Goal: Task Accomplishment & Management: Manage account settings

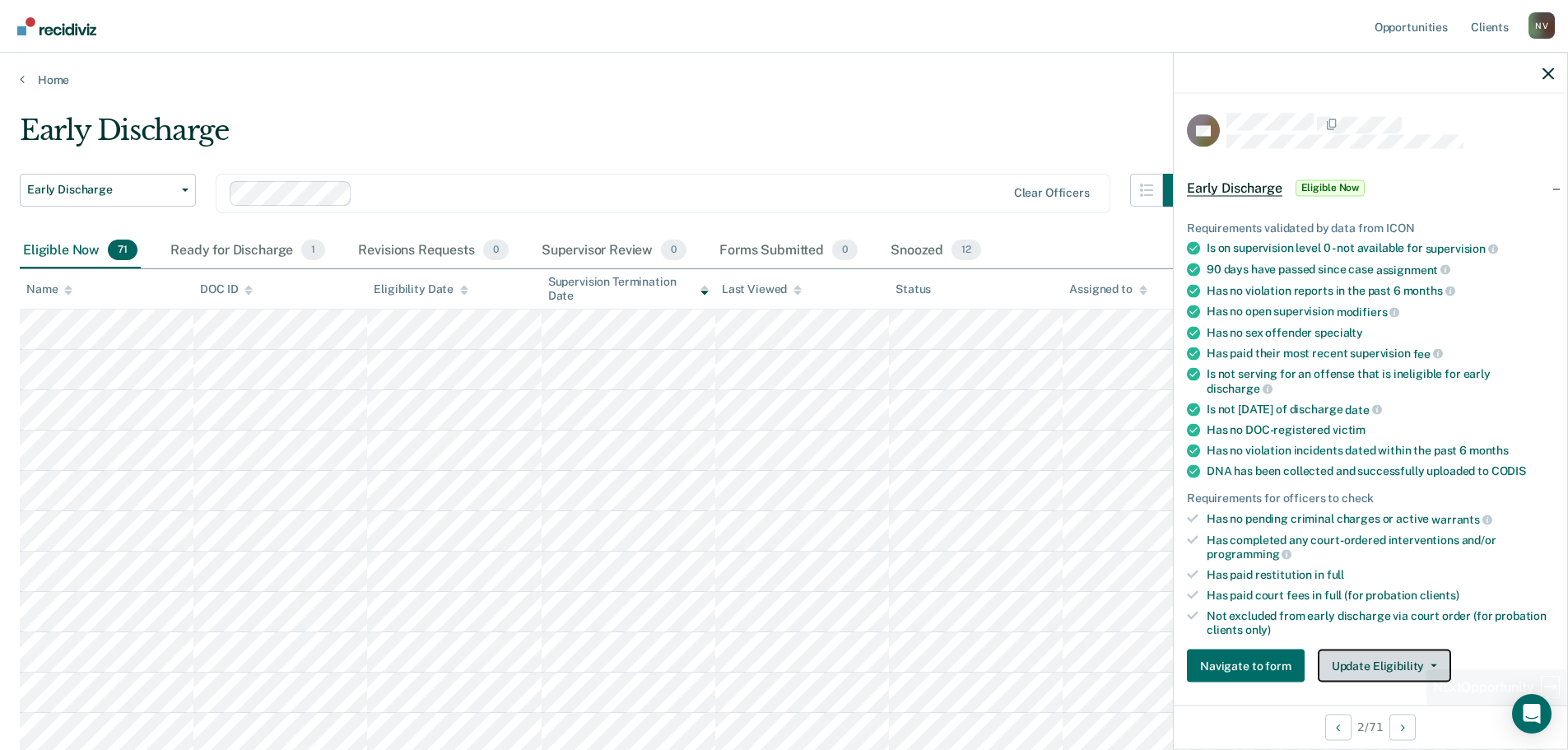
click at [1412, 672] on button "Update Eligibility" at bounding box center [1384, 666] width 133 height 33
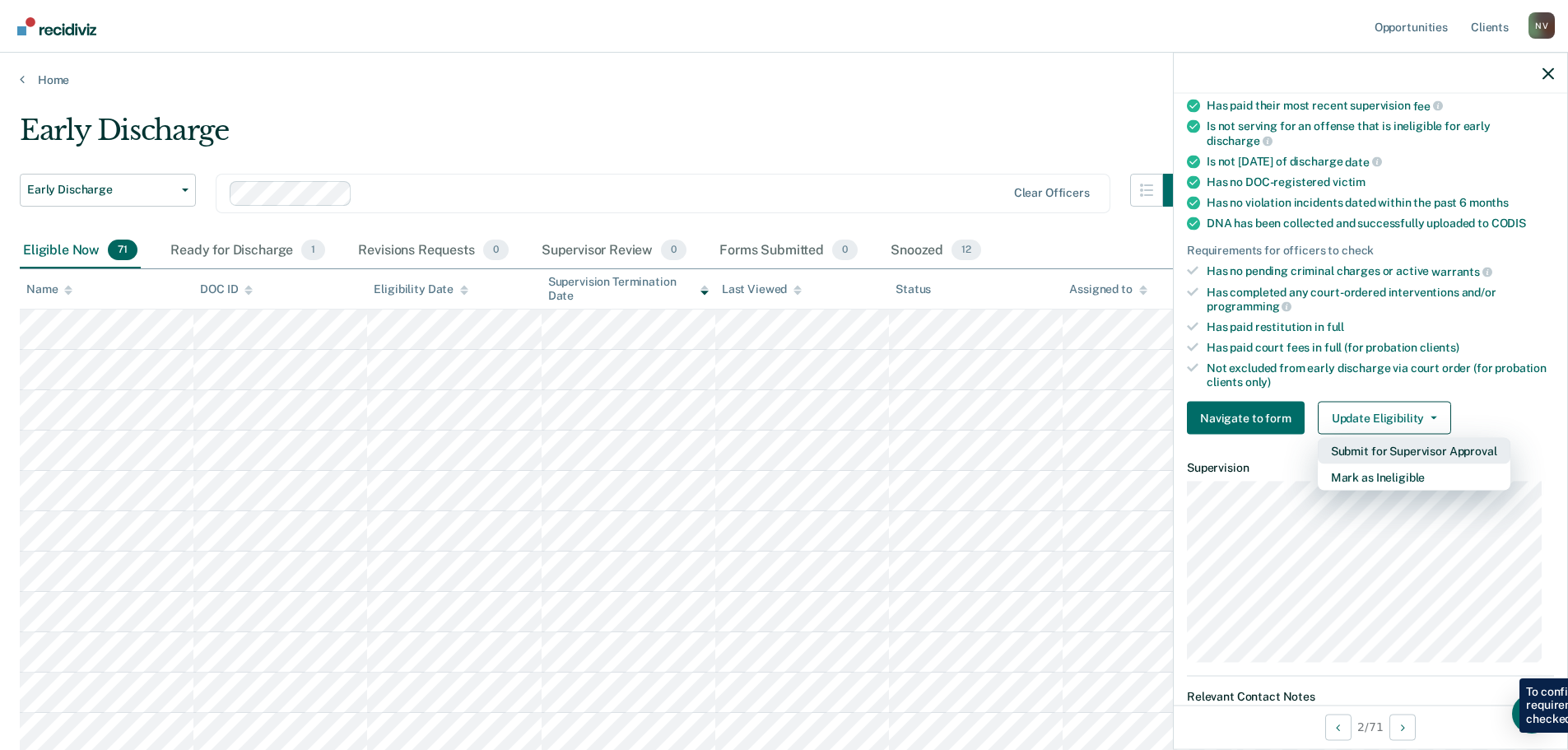
scroll to position [253, 0]
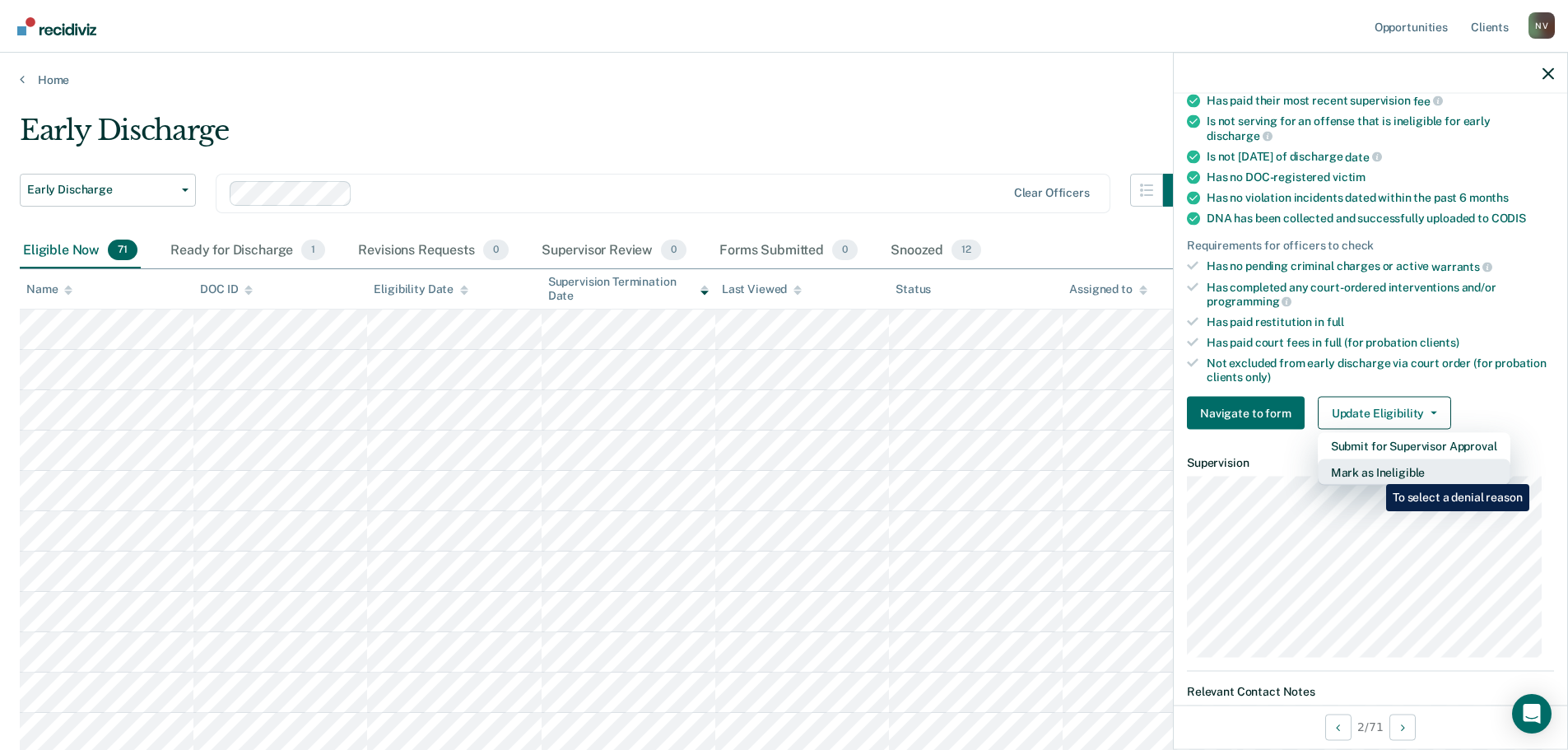
click at [1373, 472] on button "Mark as Ineligible" at bounding box center [1414, 472] width 193 height 26
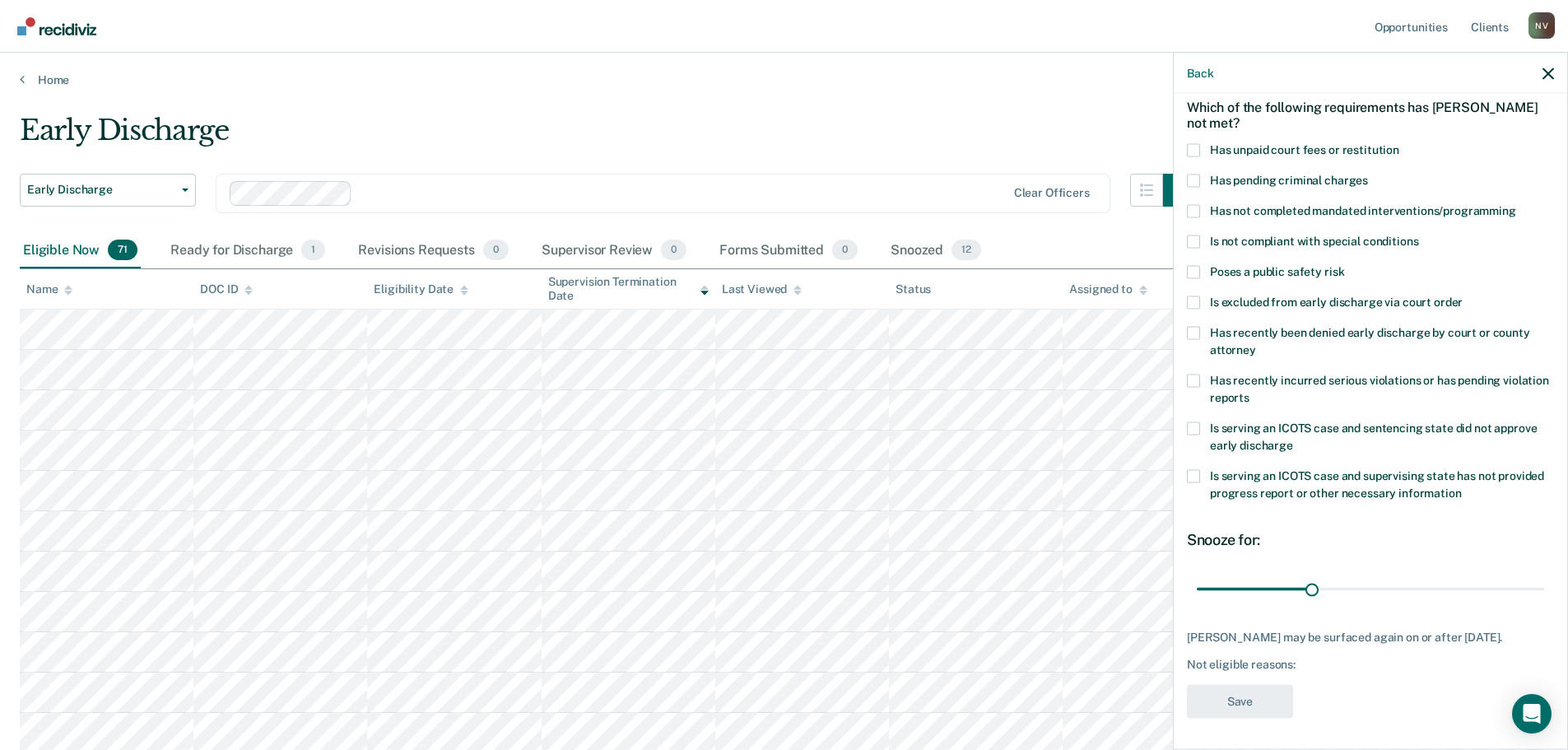
click at [1193, 175] on span at bounding box center [1193, 179] width 13 height 13
click at [1368, 173] on input "Has pending criminal charges" at bounding box center [1368, 173] width 0 height 0
click at [1227, 699] on button "Save" at bounding box center [1240, 702] width 106 height 34
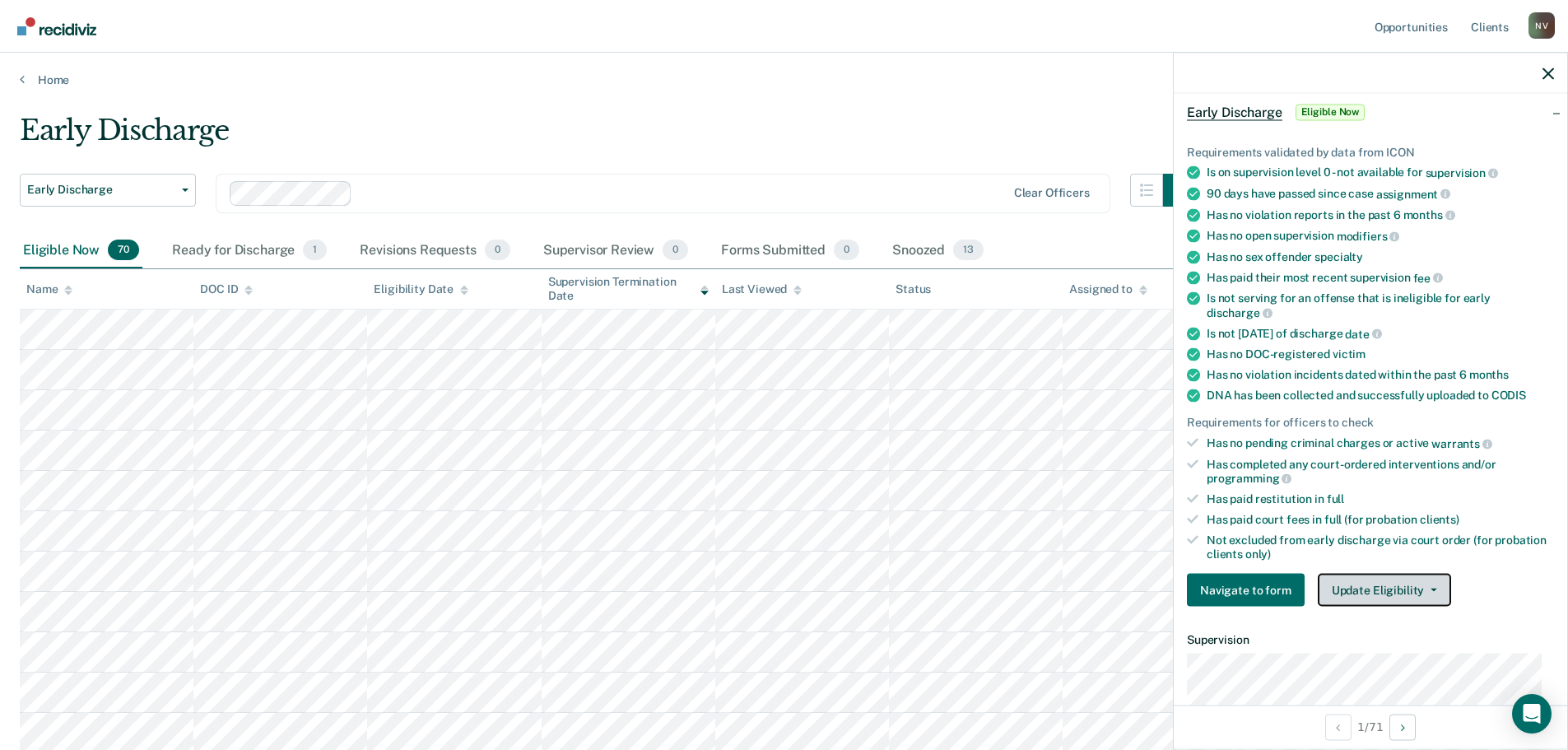
click at [1400, 596] on button "Update Eligibility" at bounding box center [1384, 590] width 133 height 33
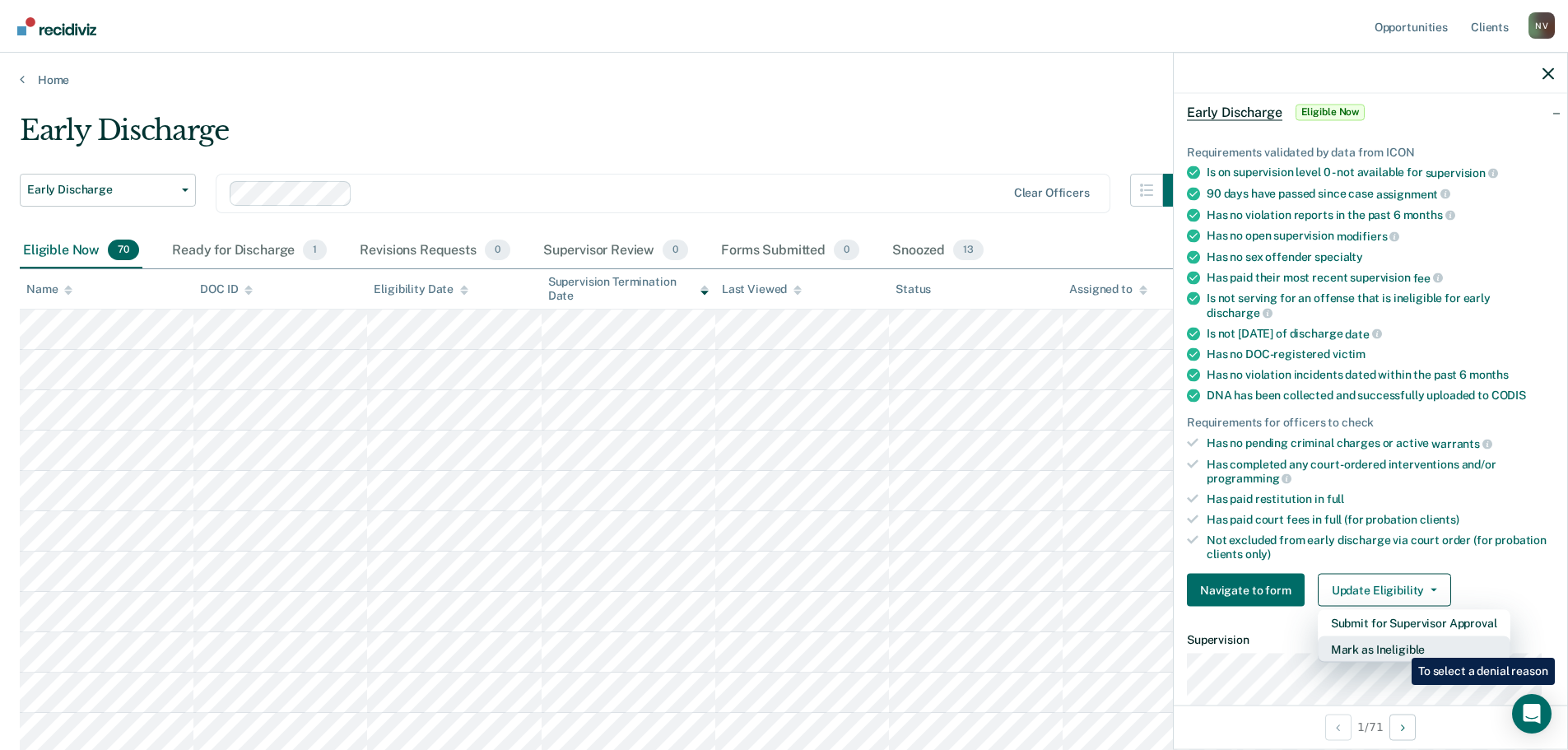
click at [1400, 645] on button "Mark as Ineligible" at bounding box center [1414, 650] width 193 height 26
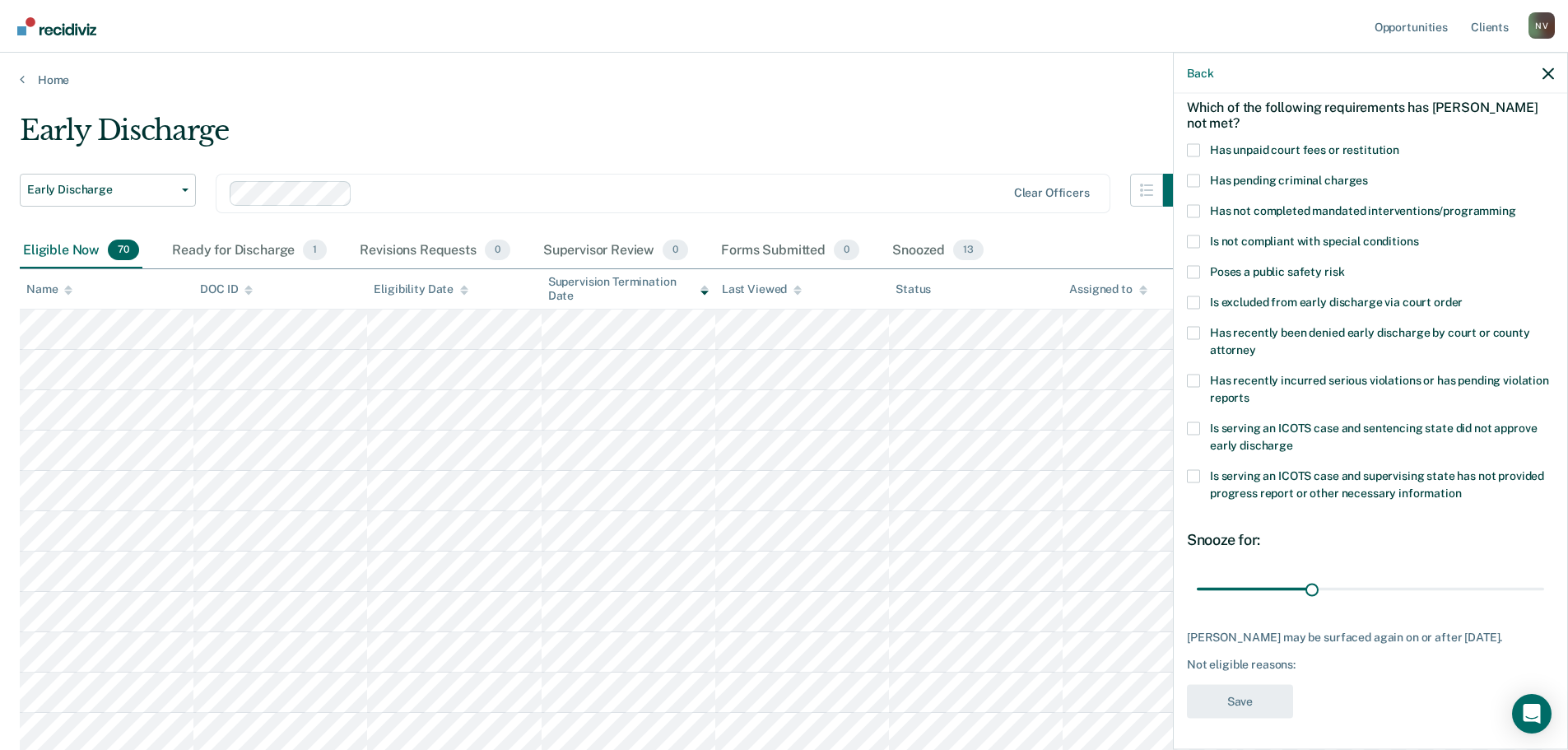
click at [1197, 481] on span at bounding box center [1193, 475] width 13 height 13
click at [1462, 486] on input "Is serving an ICOTS case and supervising state has not provided progress report…" at bounding box center [1462, 486] width 0 height 0
click at [1196, 209] on span at bounding box center [1193, 210] width 13 height 13
click at [1516, 204] on input "Has not completed mandated interventions/programming" at bounding box center [1516, 204] width 0 height 0
click at [1192, 146] on span at bounding box center [1193, 150] width 13 height 13
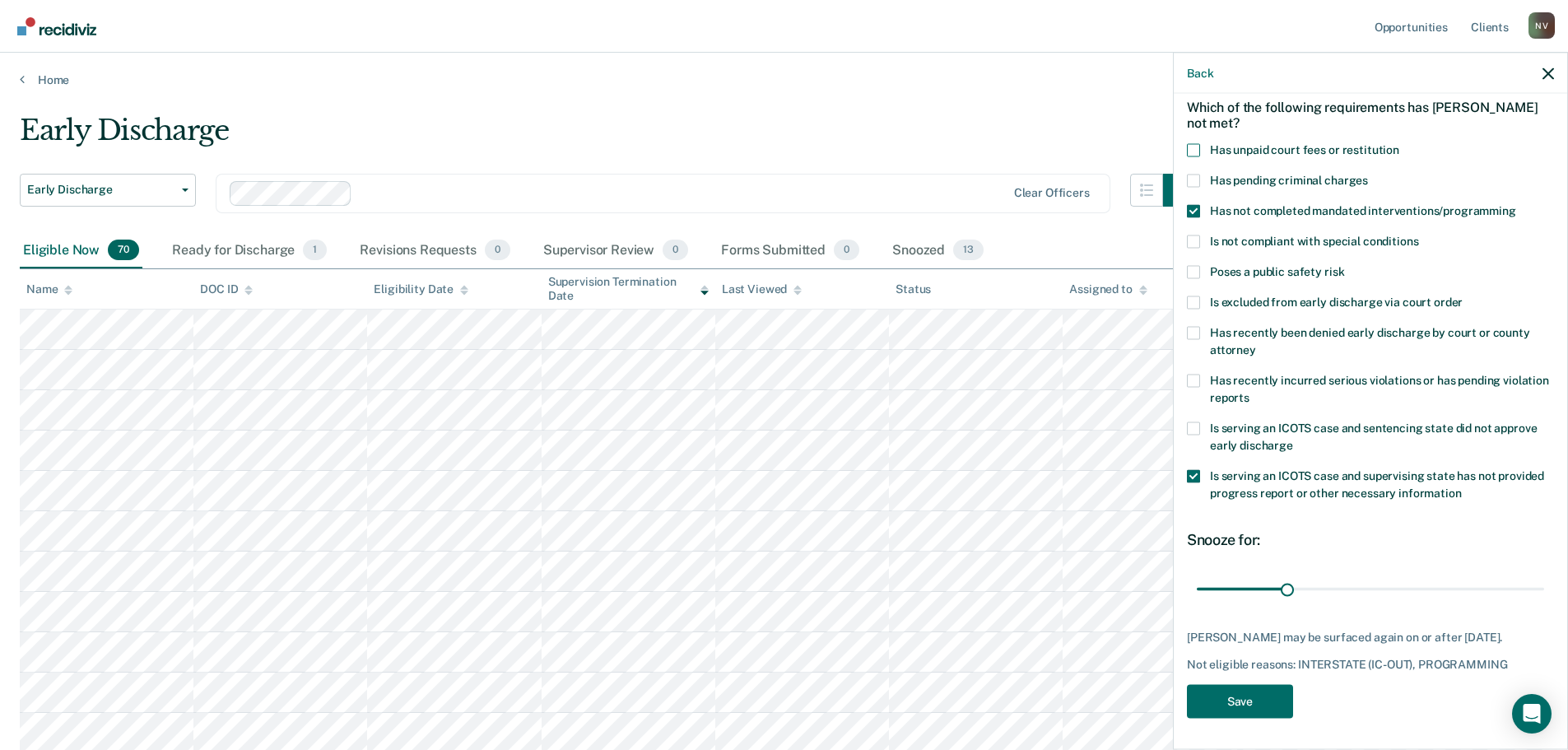
click at [1400, 144] on input "Has unpaid court fees or restitution" at bounding box center [1400, 144] width 0 height 0
click at [1220, 732] on button "Save" at bounding box center [1240, 715] width 106 height 34
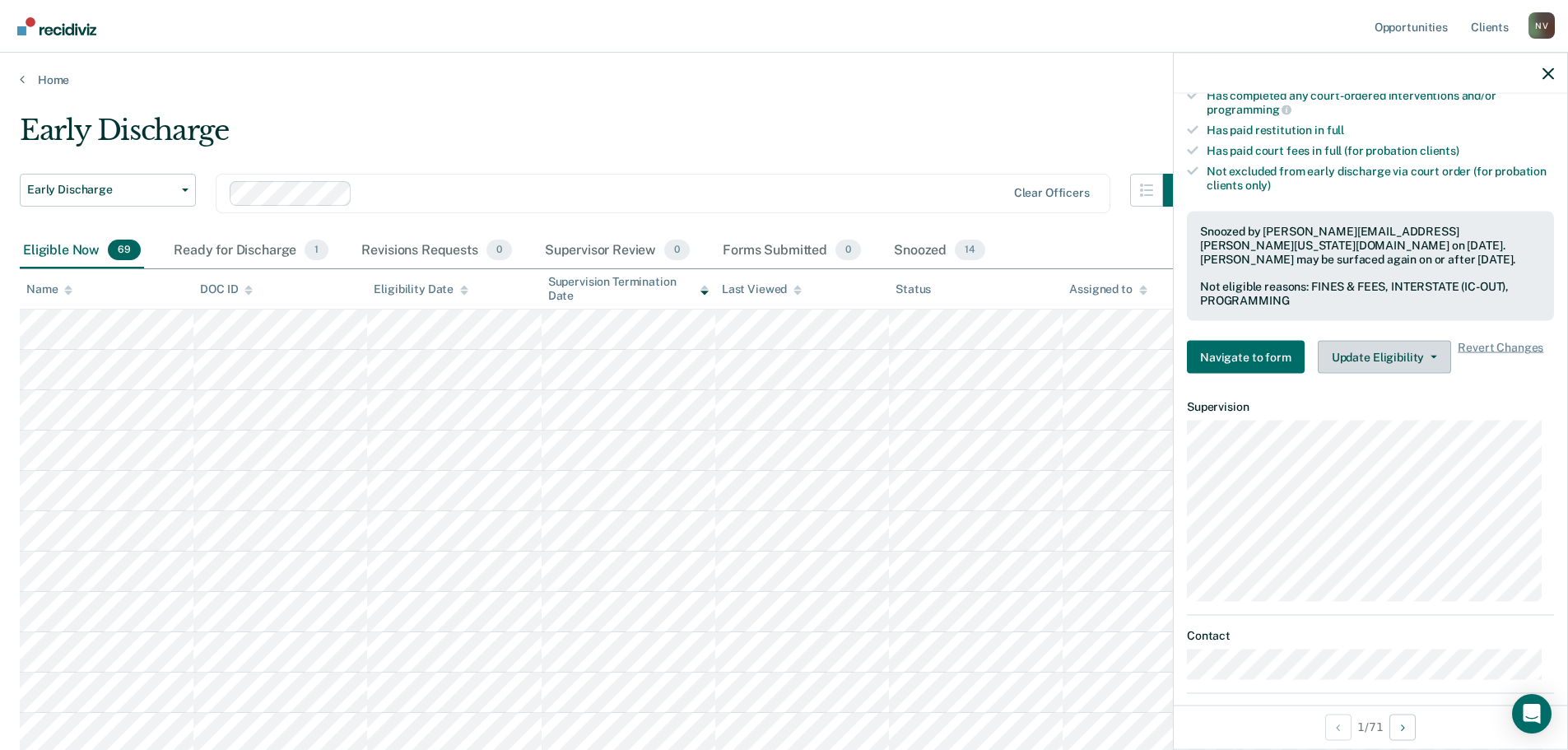
scroll to position [487, 0]
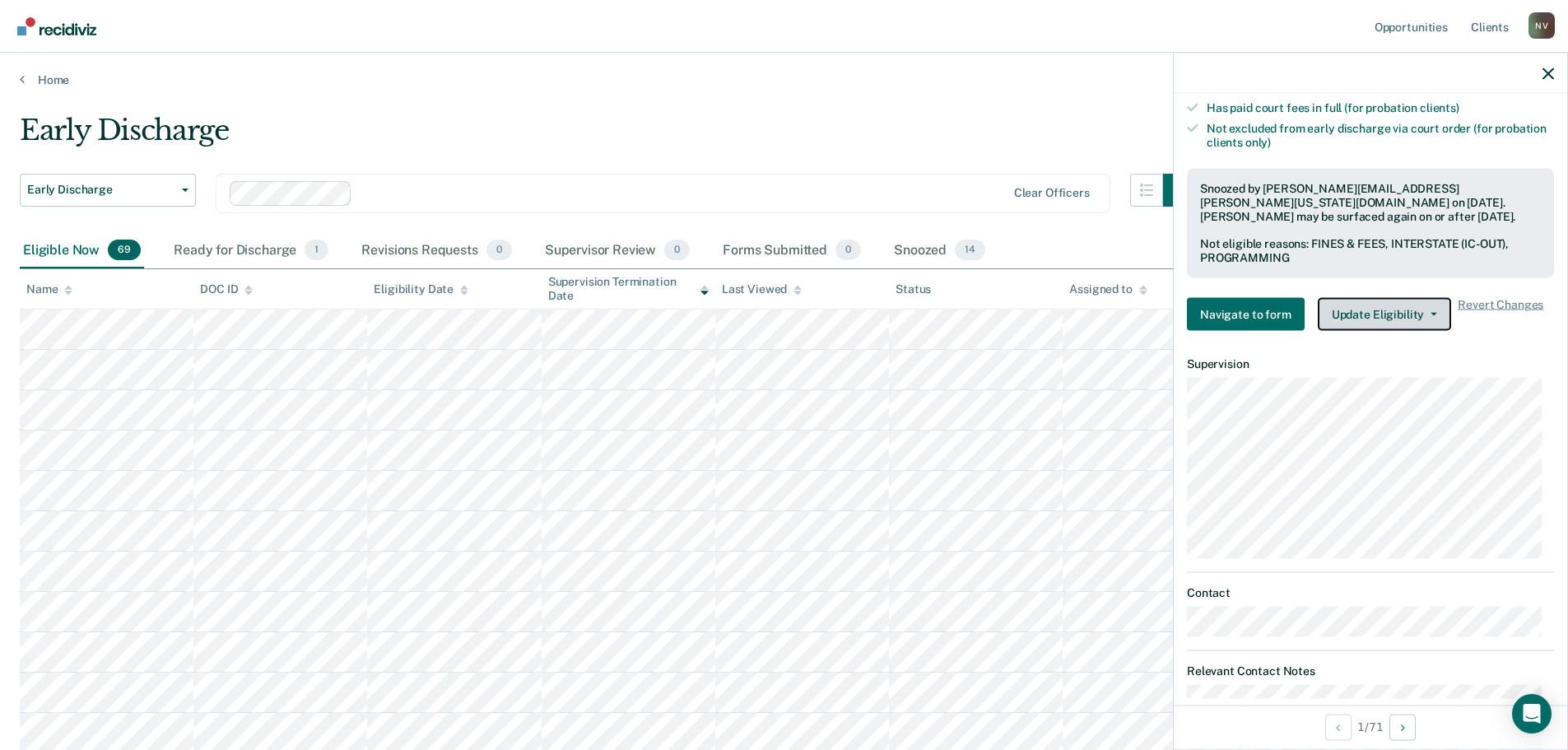
click at [1411, 315] on button "Update Eligibility" at bounding box center [1384, 315] width 133 height 33
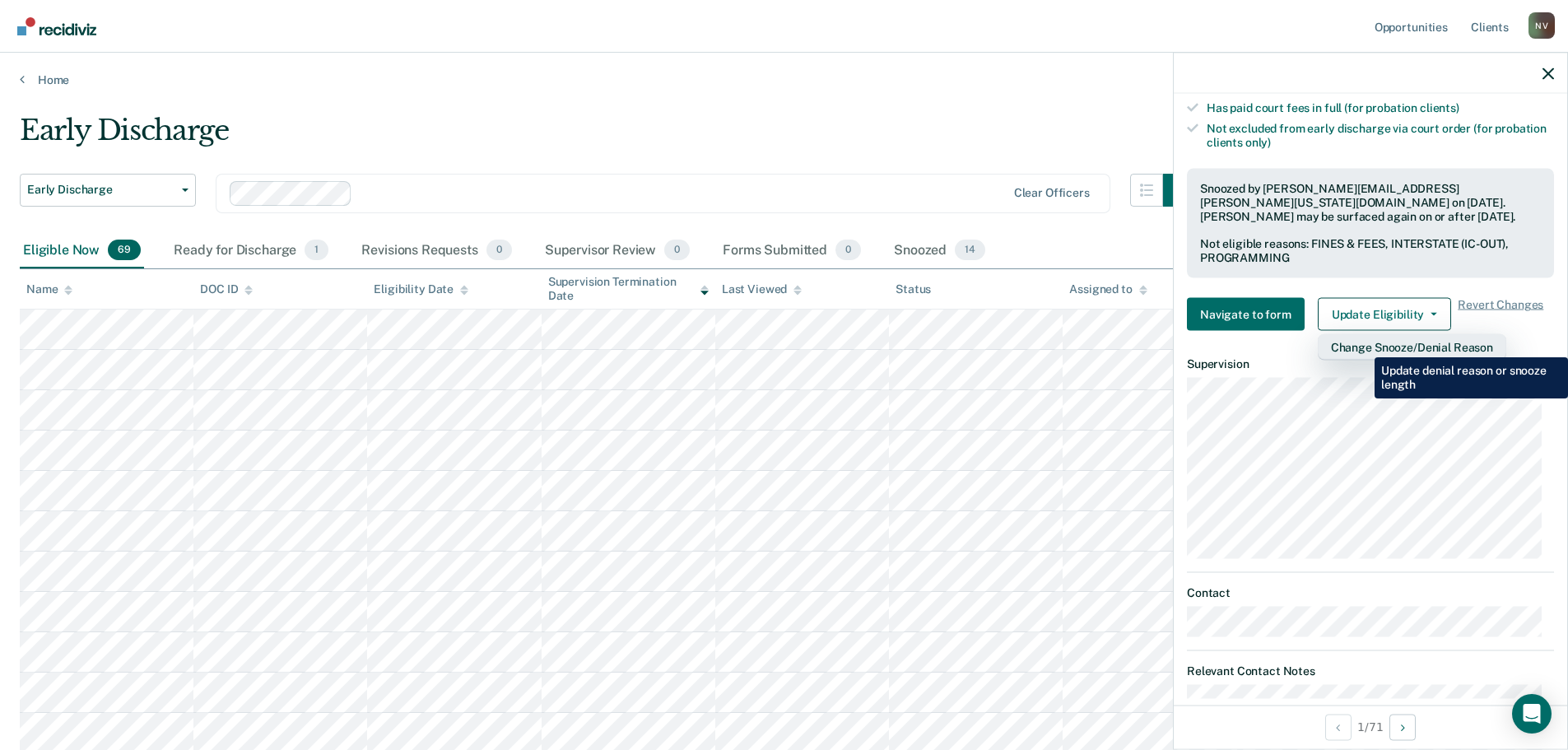
click at [1362, 345] on button "Change Snooze/Denial Reason" at bounding box center [1412, 347] width 189 height 26
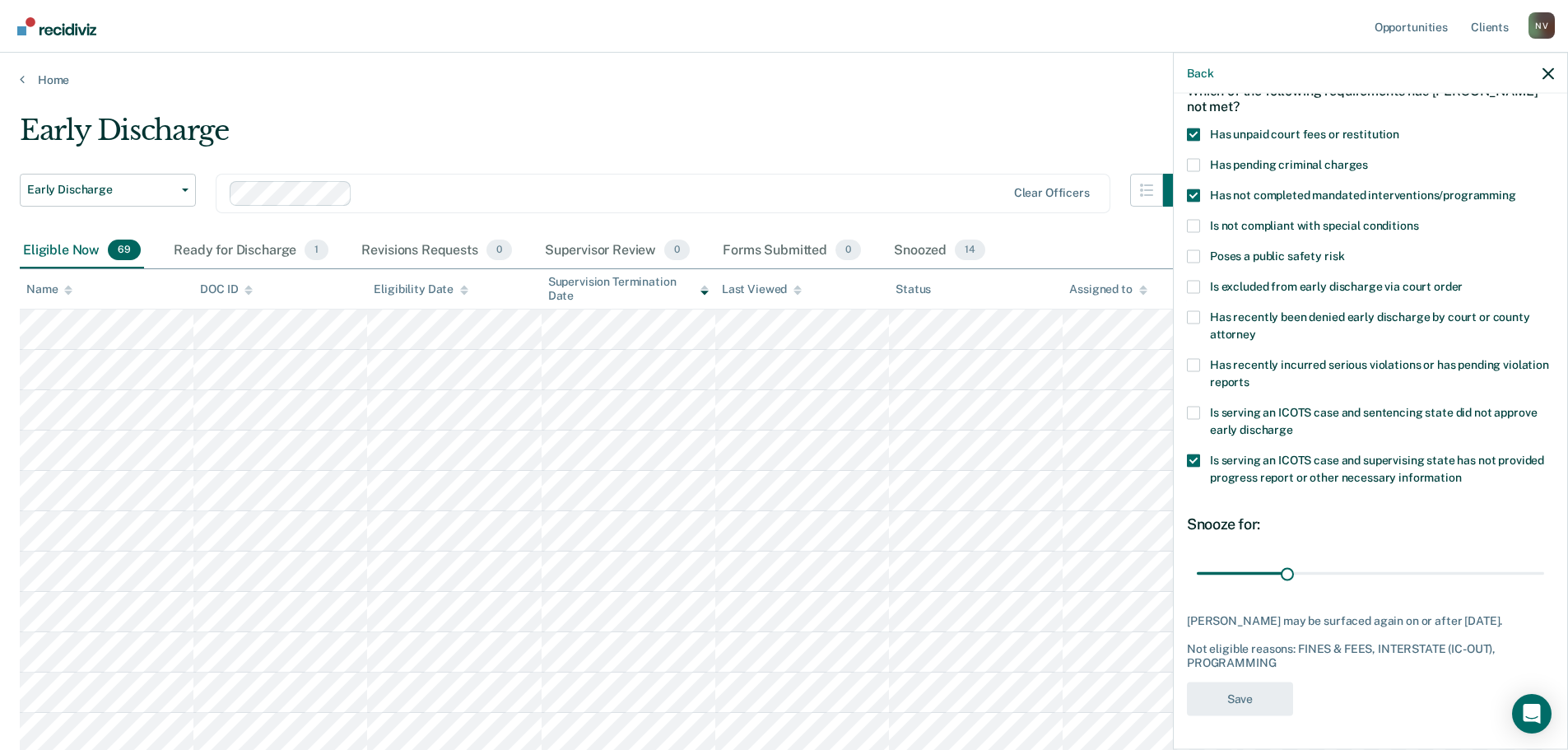
scroll to position [104, 0]
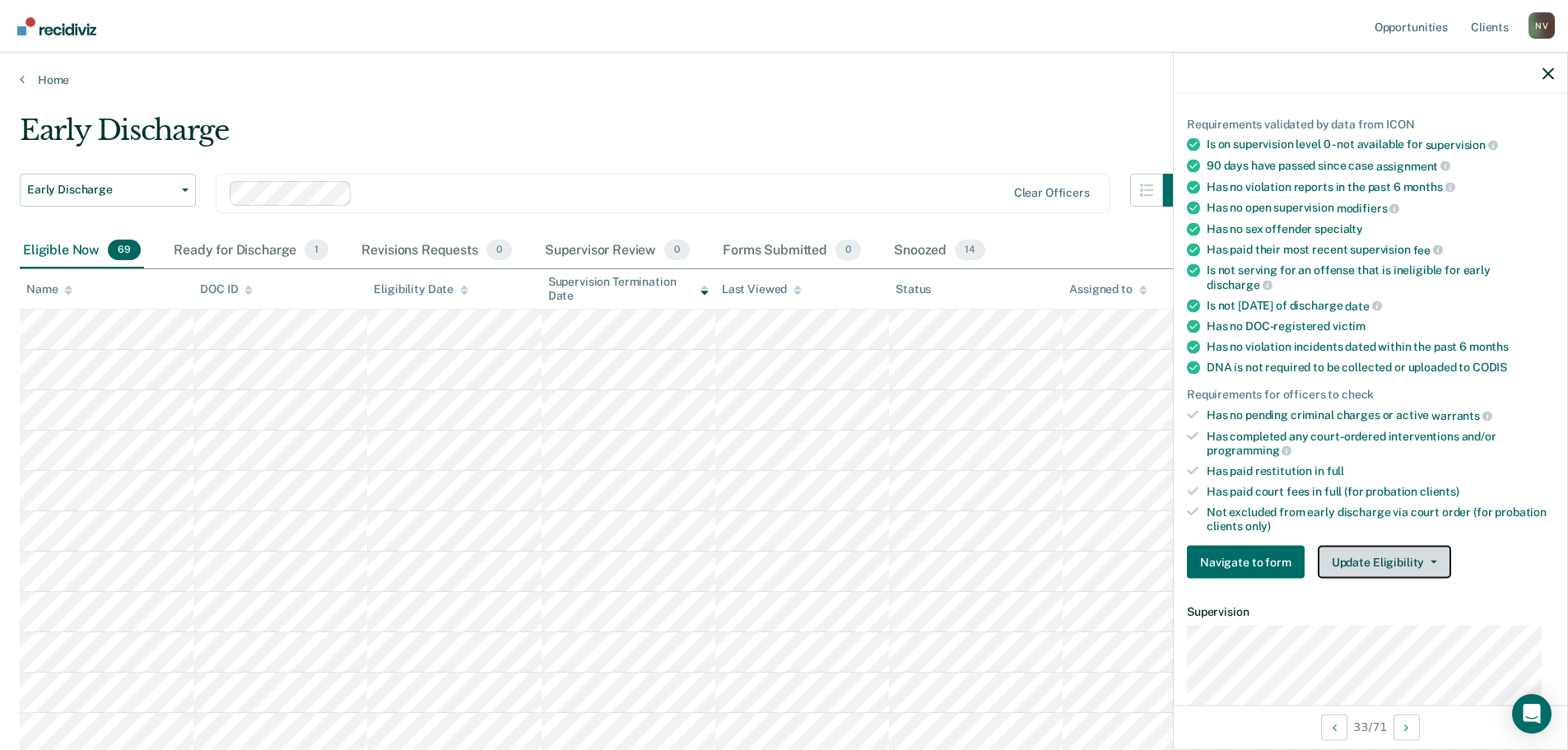
click at [1379, 560] on button "Update Eligibility" at bounding box center [1384, 562] width 133 height 33
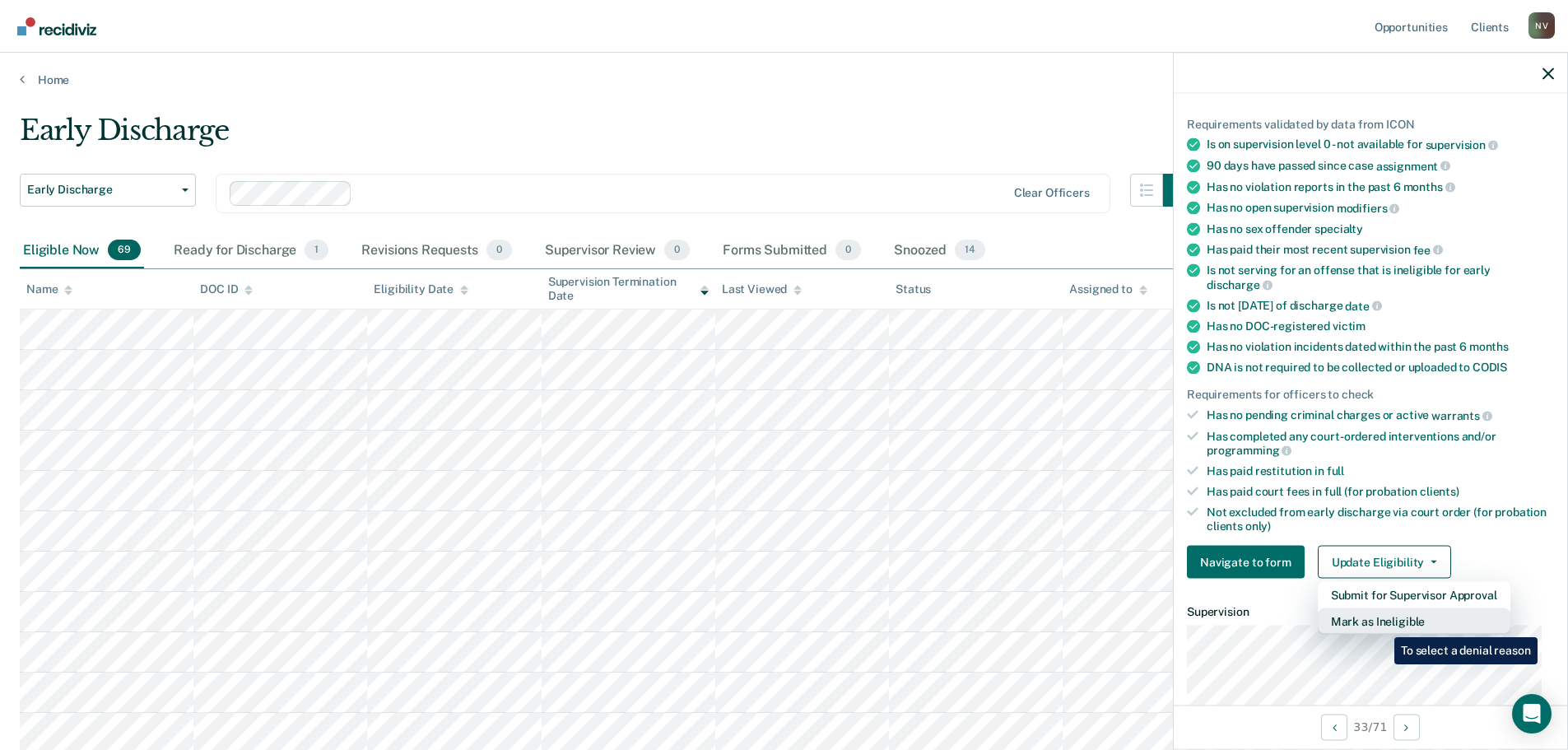
click at [1382, 625] on button "Mark as Ineligible" at bounding box center [1414, 622] width 193 height 26
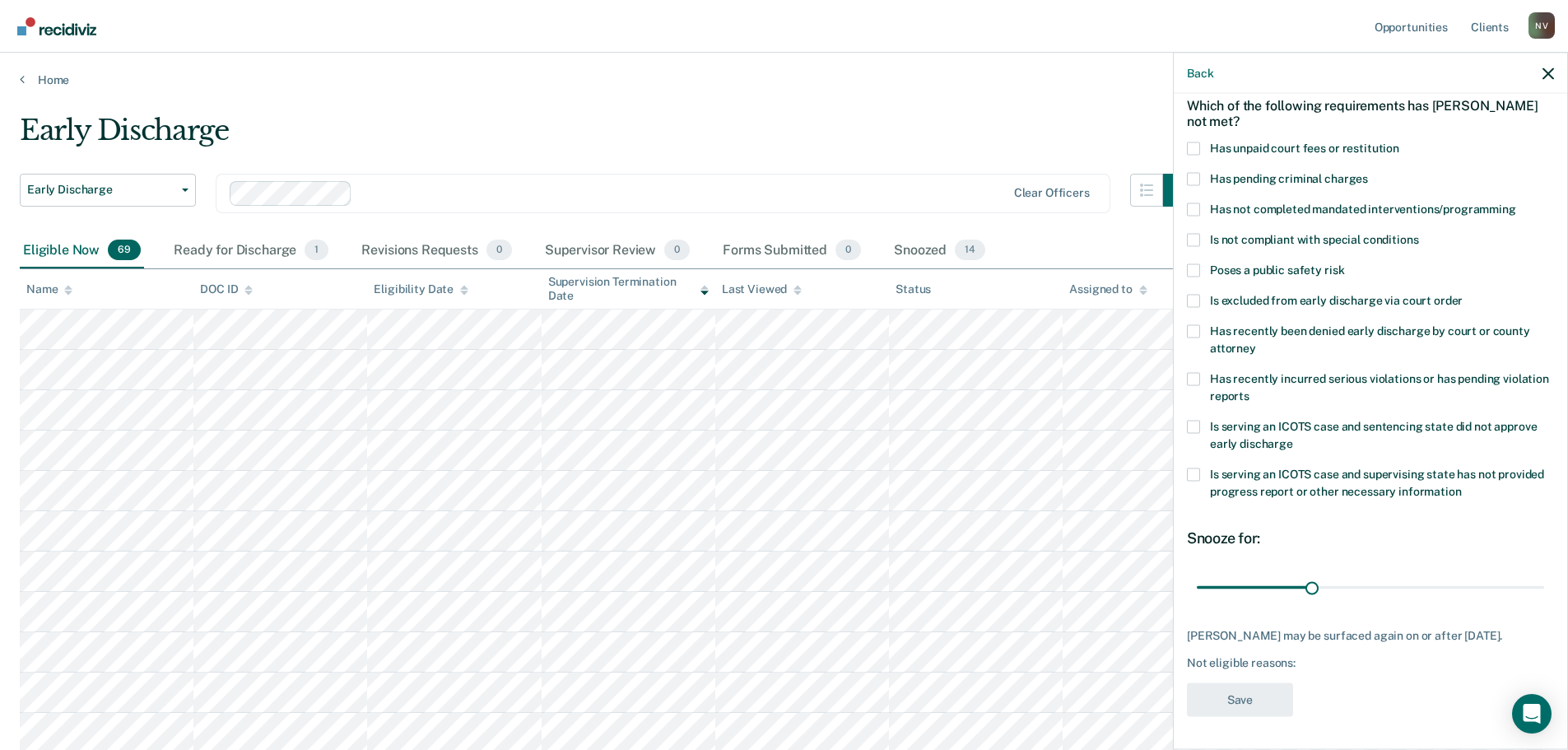
click at [1196, 142] on span at bounding box center [1193, 148] width 13 height 13
click at [1400, 142] on input "Has unpaid court fees or restitution" at bounding box center [1400, 142] width 0 height 0
click at [1197, 172] on span at bounding box center [1193, 178] width 13 height 13
click at [1368, 172] on input "Has pending criminal charges" at bounding box center [1368, 172] width 0 height 0
click at [1197, 172] on span at bounding box center [1193, 178] width 13 height 13
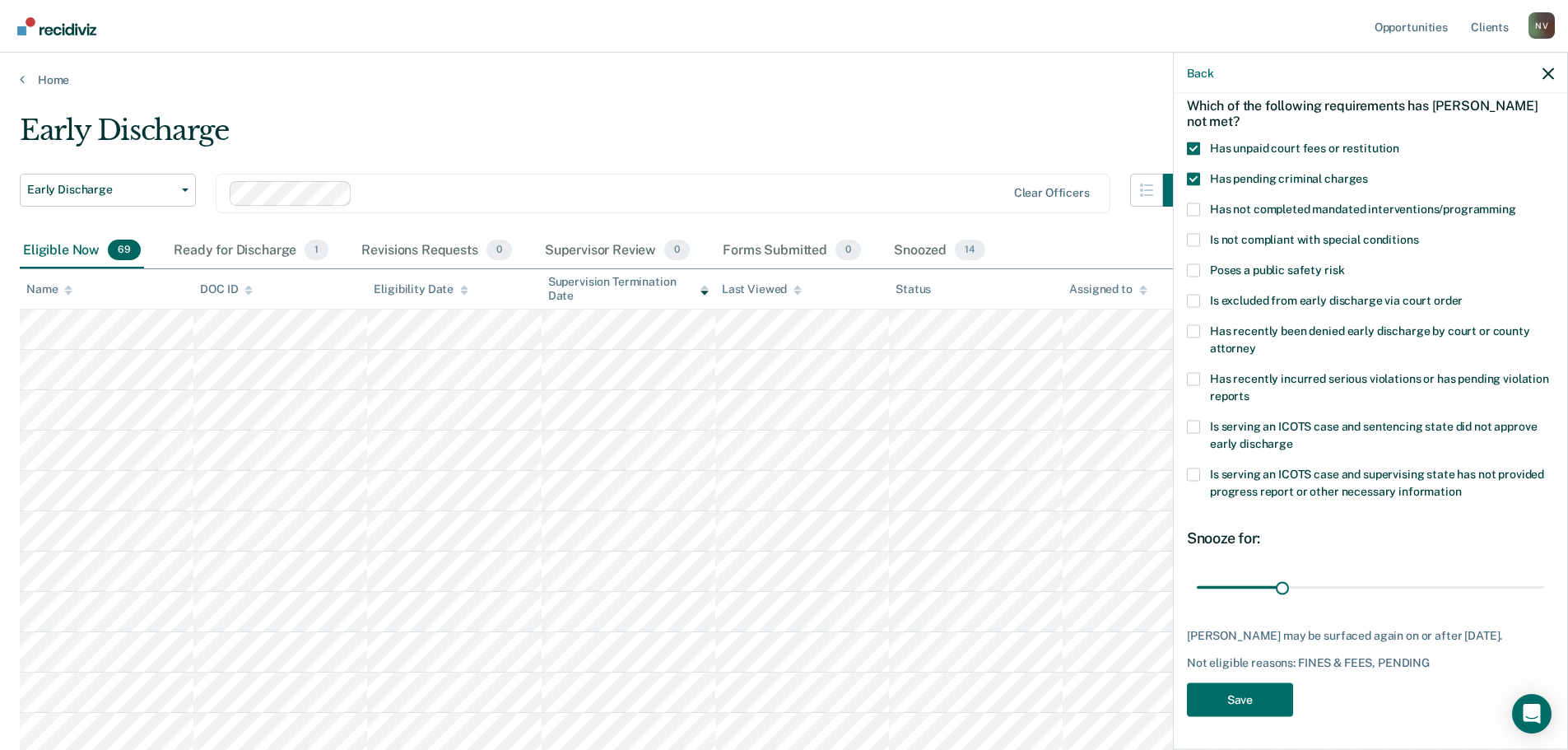
click at [1368, 172] on input "Has pending criminal charges" at bounding box center [1368, 172] width 0 height 0
click at [1203, 202] on label "Has not completed mandated interventions/programming" at bounding box center [1371, 211] width 367 height 17
click at [1516, 202] on input "Has not completed mandated interventions/programming" at bounding box center [1516, 202] width 0 height 0
click at [1203, 468] on label "Is serving an ICOTS case and supervising state has not provided progress report…" at bounding box center [1371, 485] width 367 height 35
click at [1462, 485] on input "Is serving an ICOTS case and supervising state has not provided progress report…" at bounding box center [1462, 485] width 0 height 0
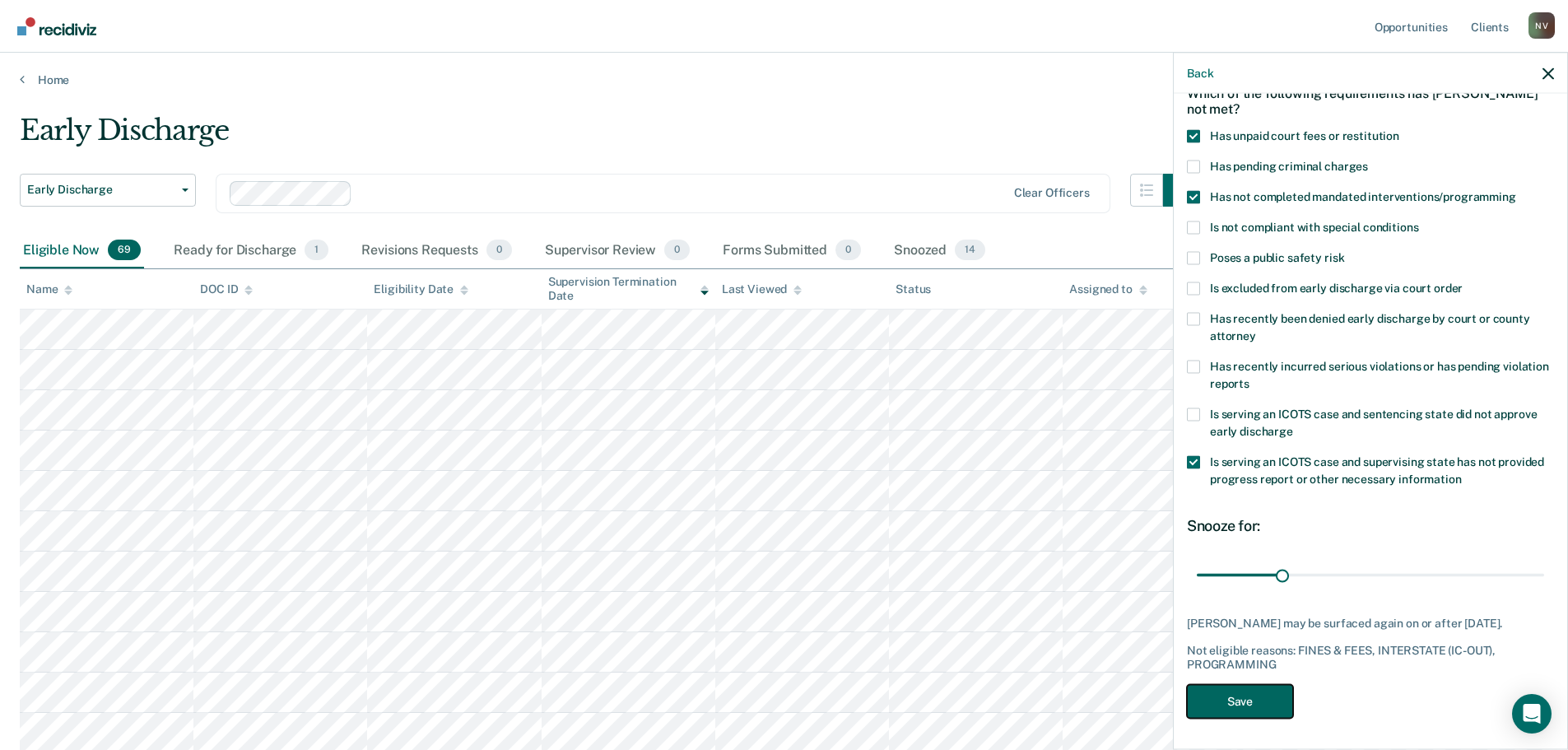
click at [1245, 719] on button "Save" at bounding box center [1240, 702] width 106 height 34
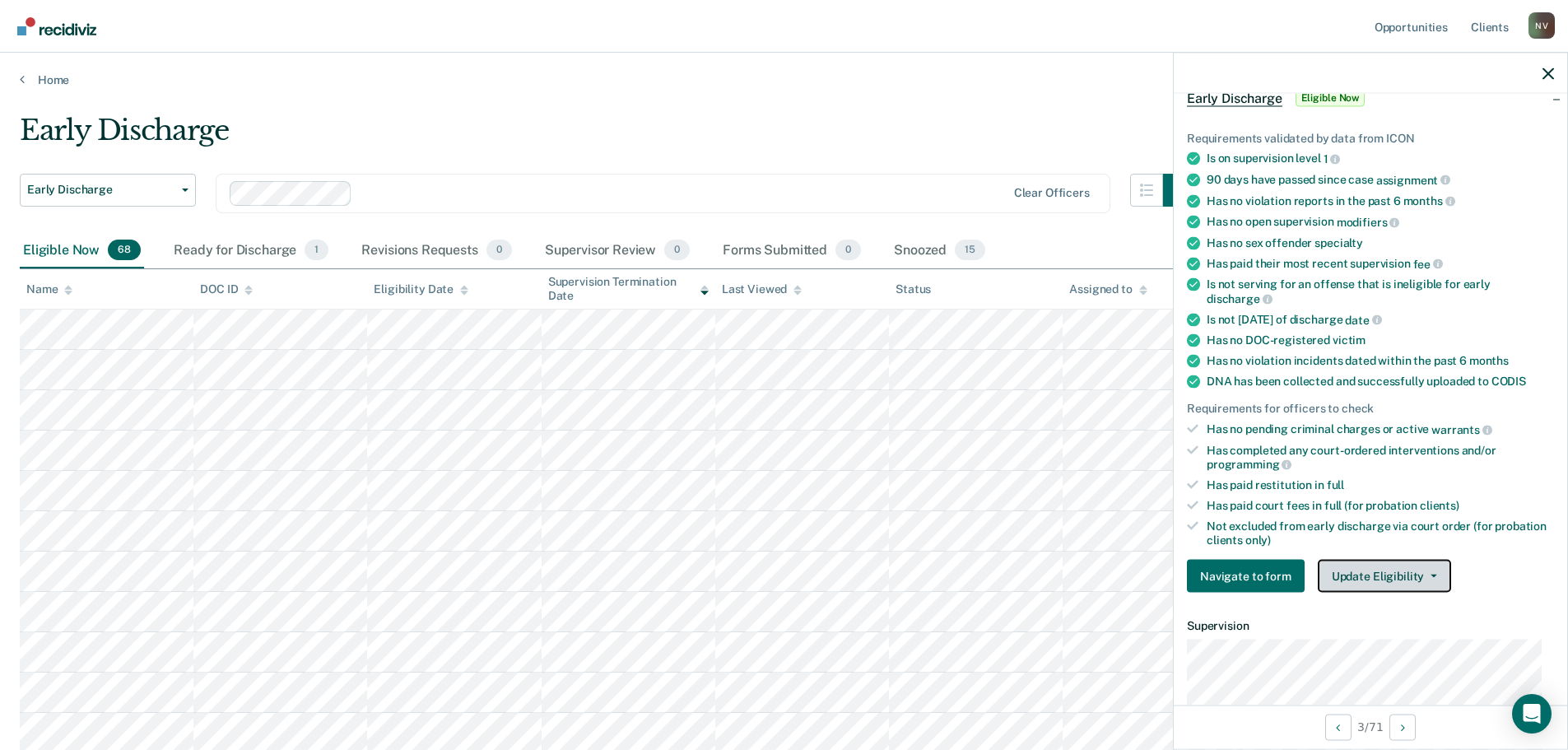
click at [1365, 587] on button "Update Eligibility" at bounding box center [1384, 577] width 133 height 33
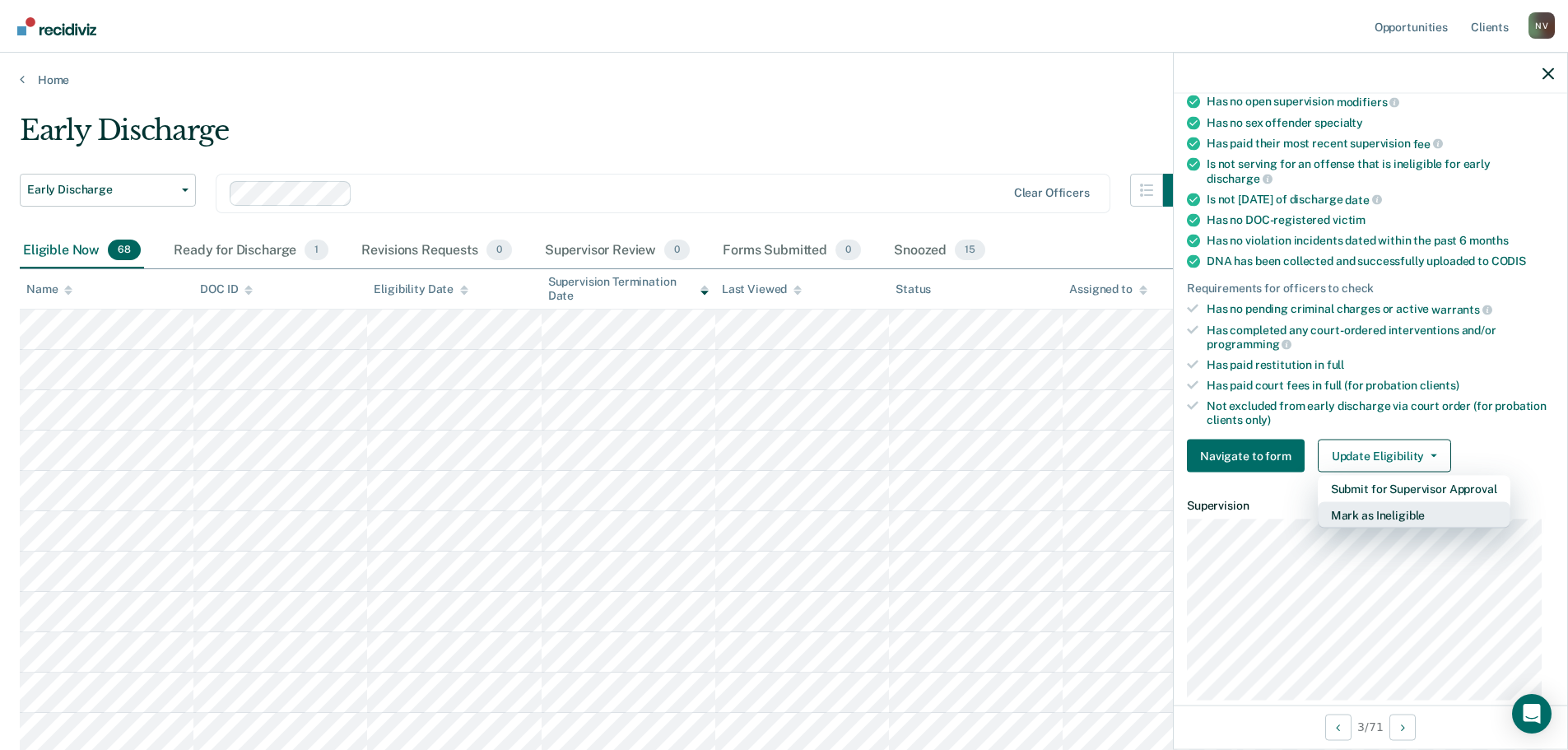
scroll to position [0, 0]
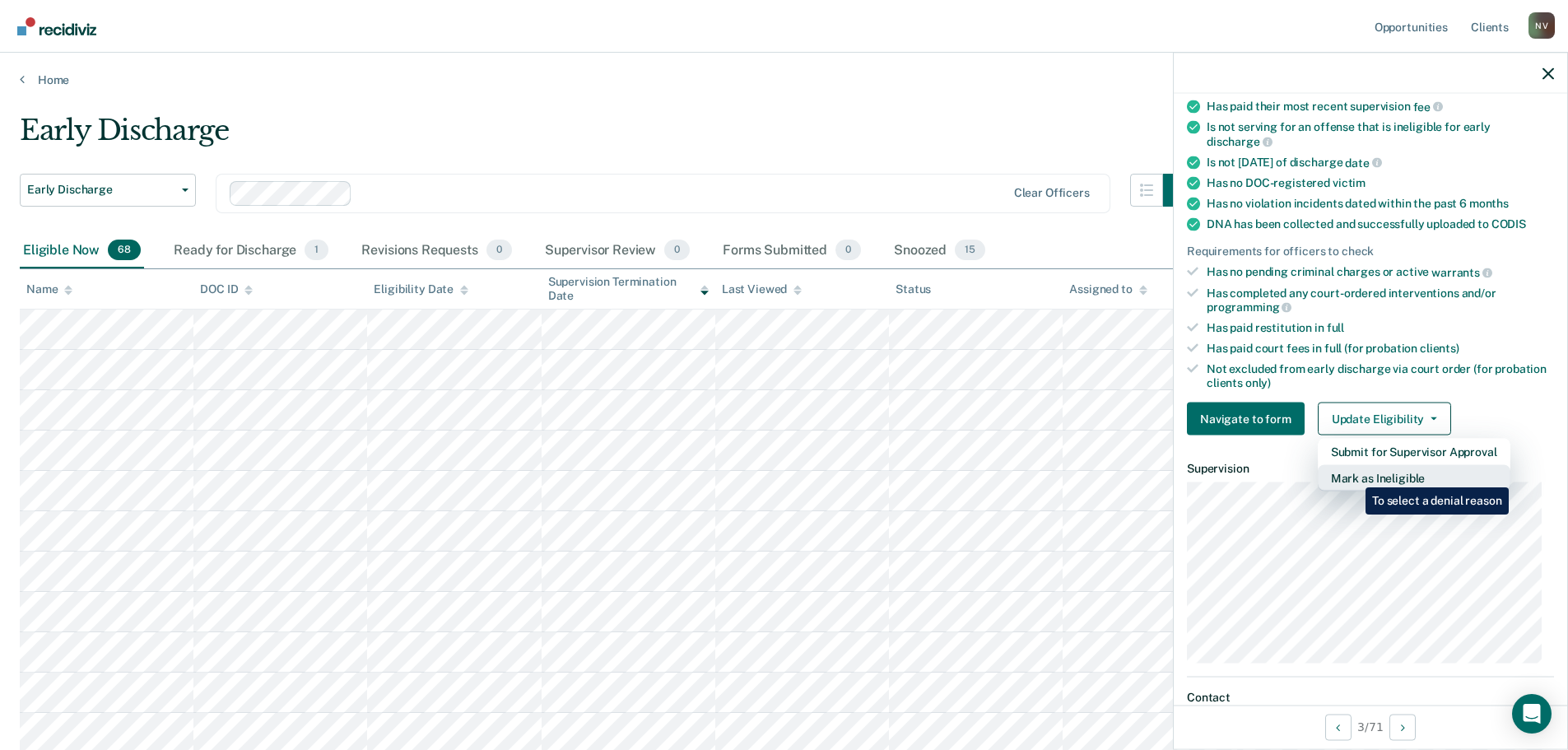
click at [1353, 474] on button "Mark as Ineligible" at bounding box center [1414, 478] width 193 height 26
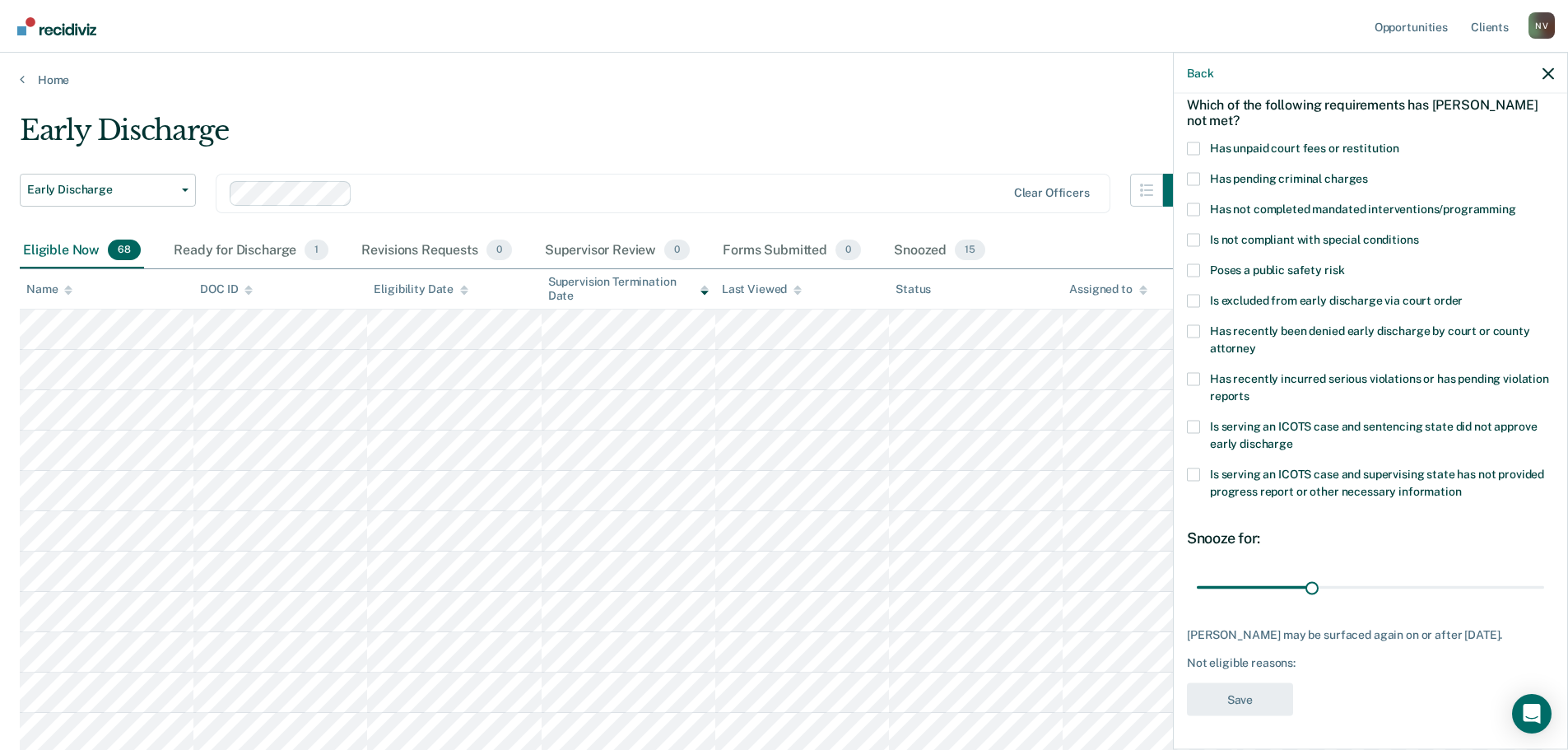
scroll to position [76, 0]
click at [1192, 431] on span at bounding box center [1193, 428] width 13 height 13
click at [1293, 439] on input "Is serving an ICOTS case and sentencing state did not approve early discharge" at bounding box center [1293, 439] width 0 height 0
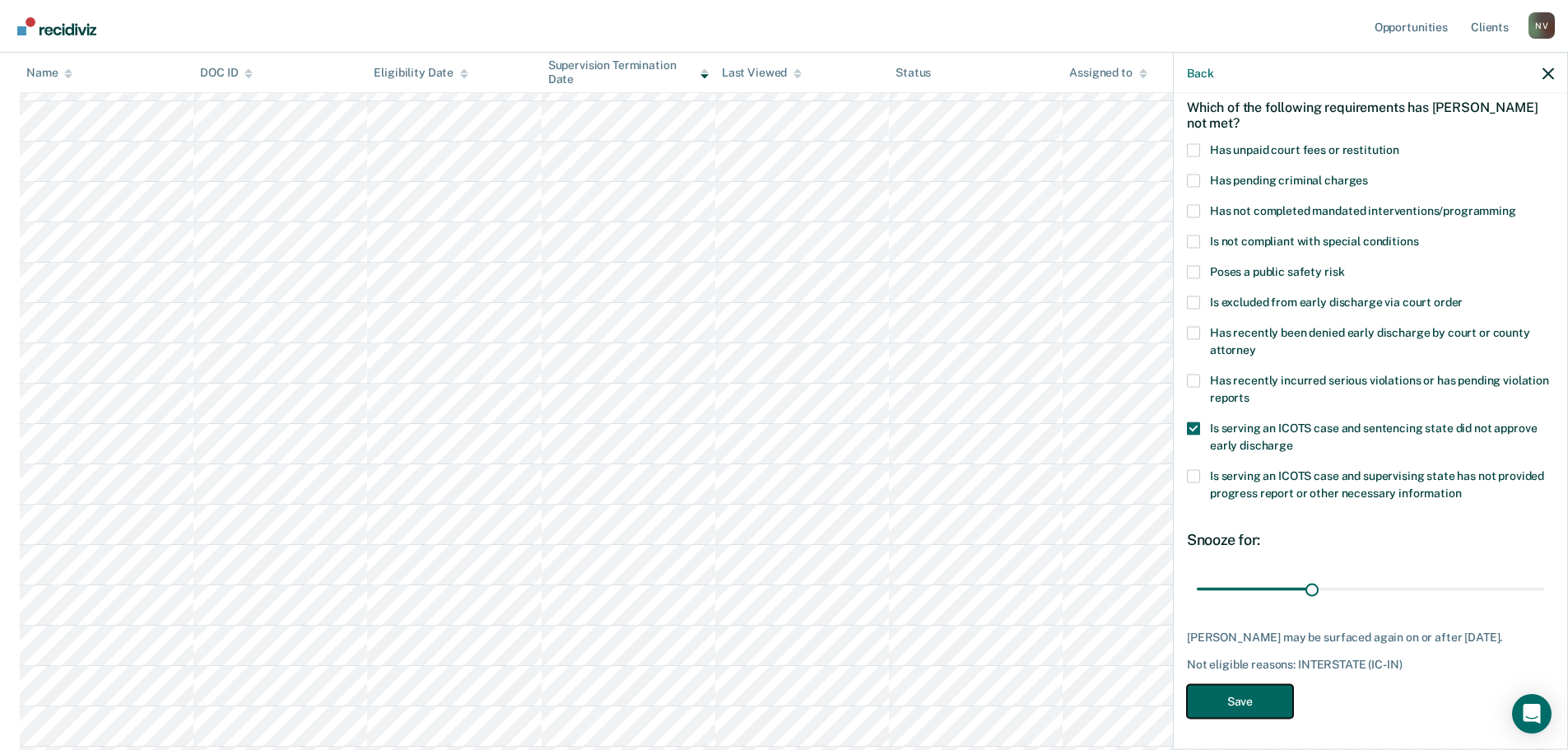
click at [1252, 696] on button "Save" at bounding box center [1240, 702] width 106 height 34
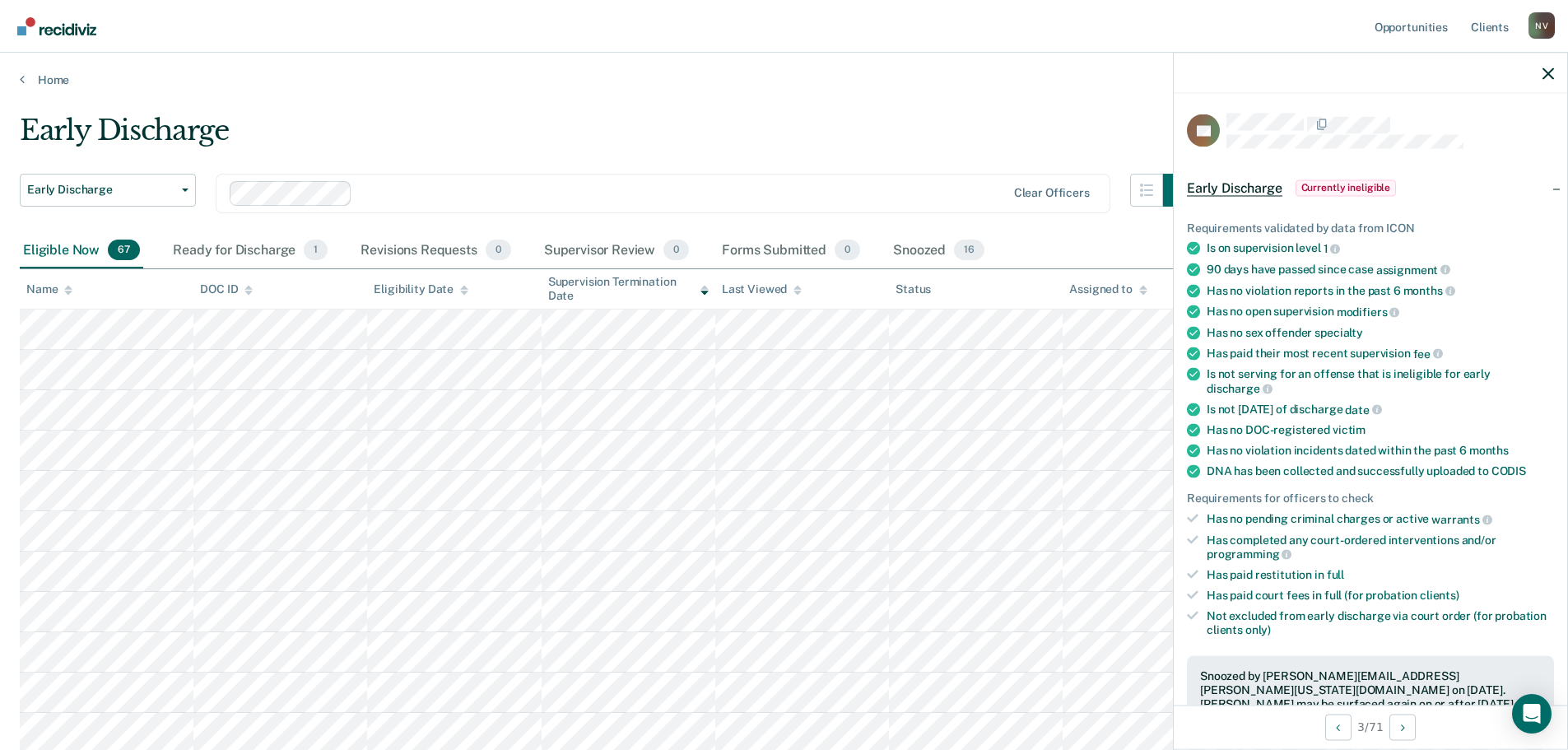
scroll to position [165, 0]
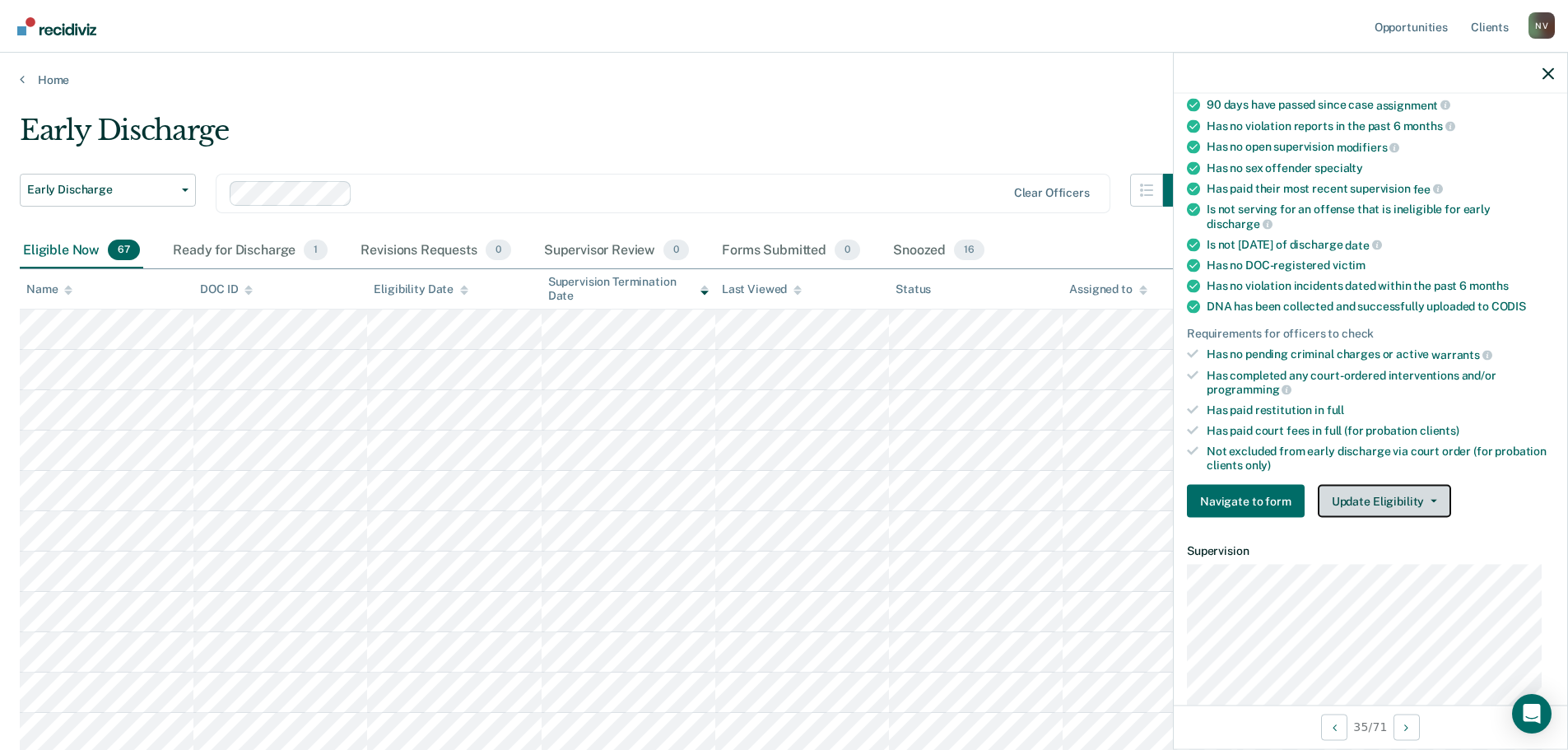
click at [1407, 488] on button "Update Eligibility" at bounding box center [1384, 501] width 133 height 33
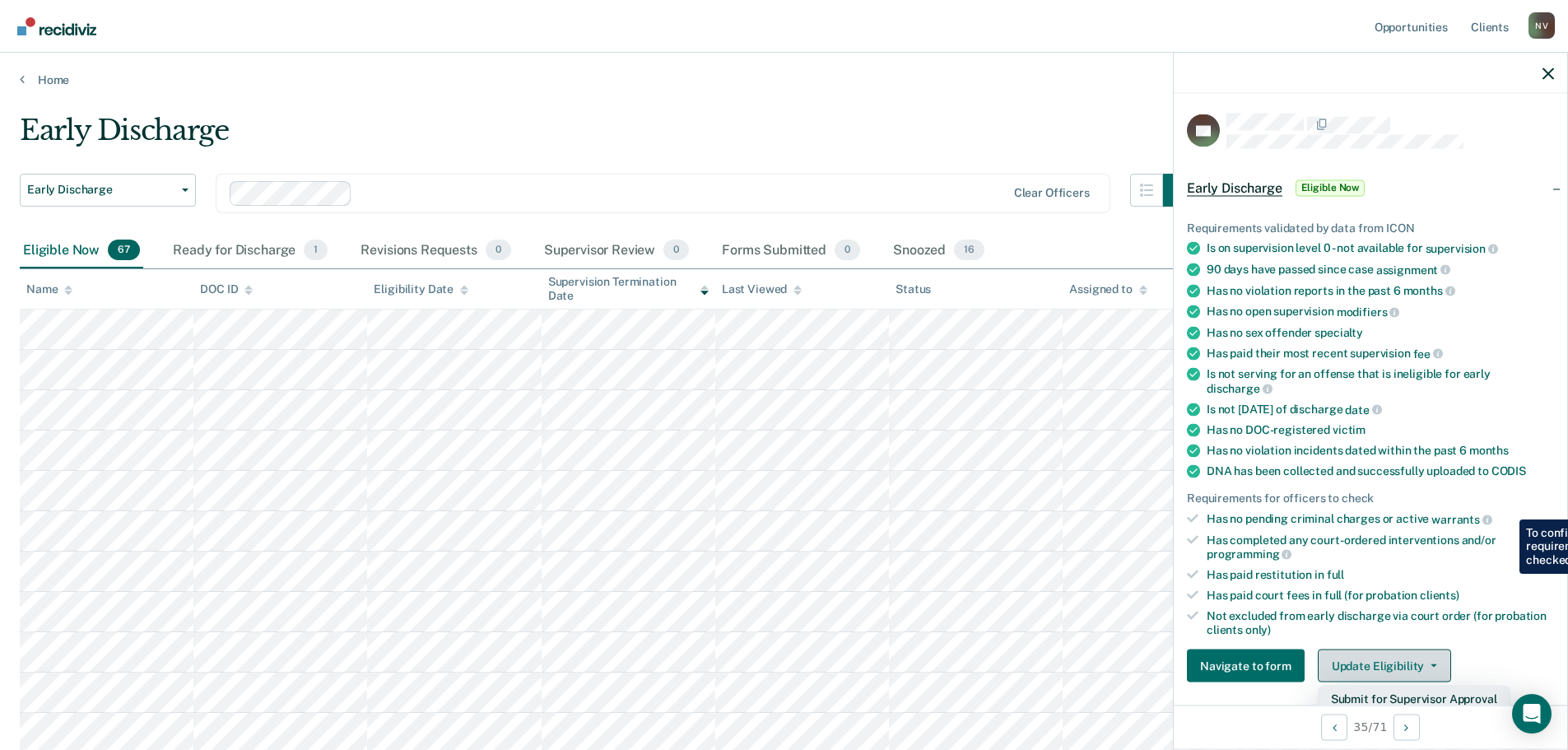
scroll to position [390, 0]
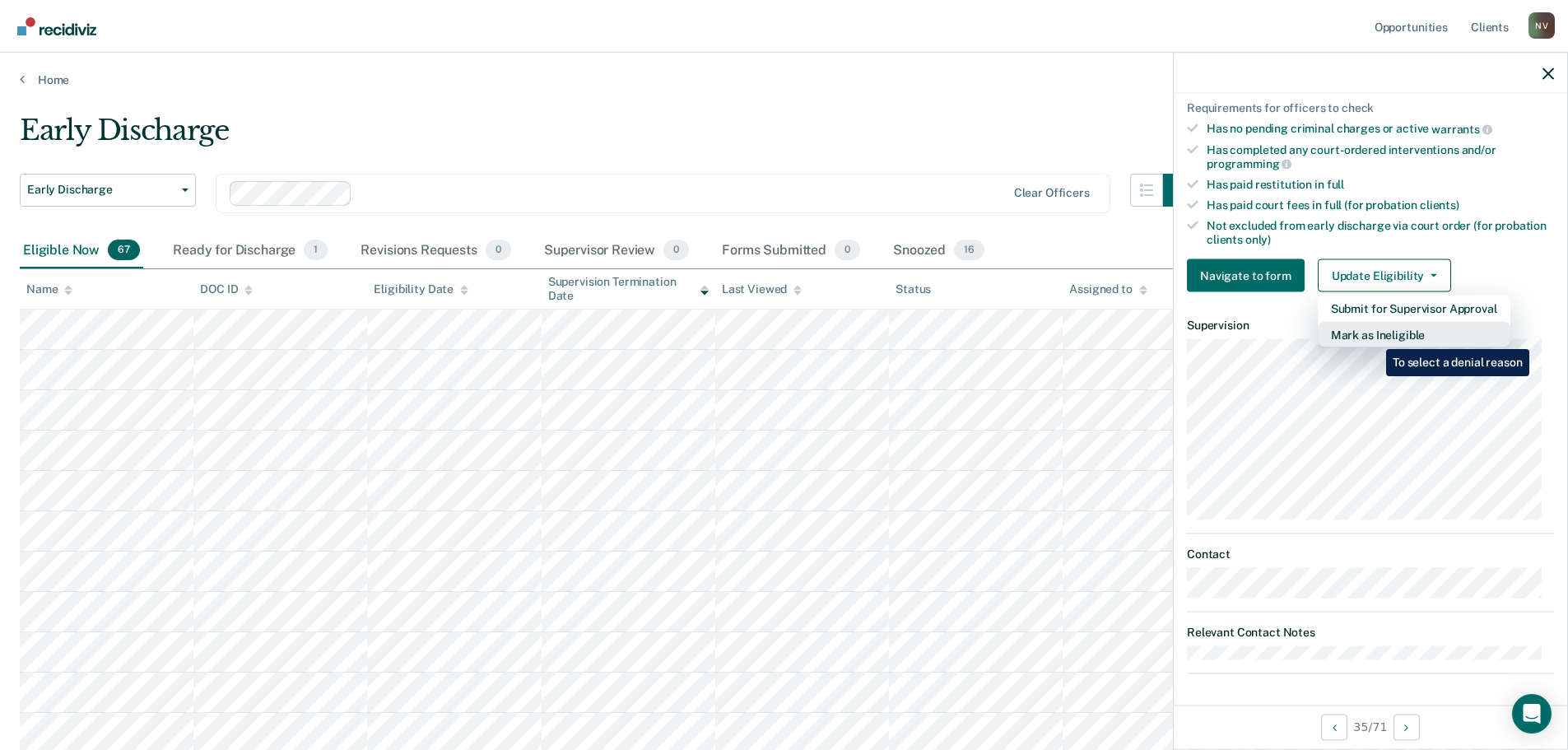
click at [1373, 336] on button "Mark as Ineligible" at bounding box center [1414, 335] width 193 height 26
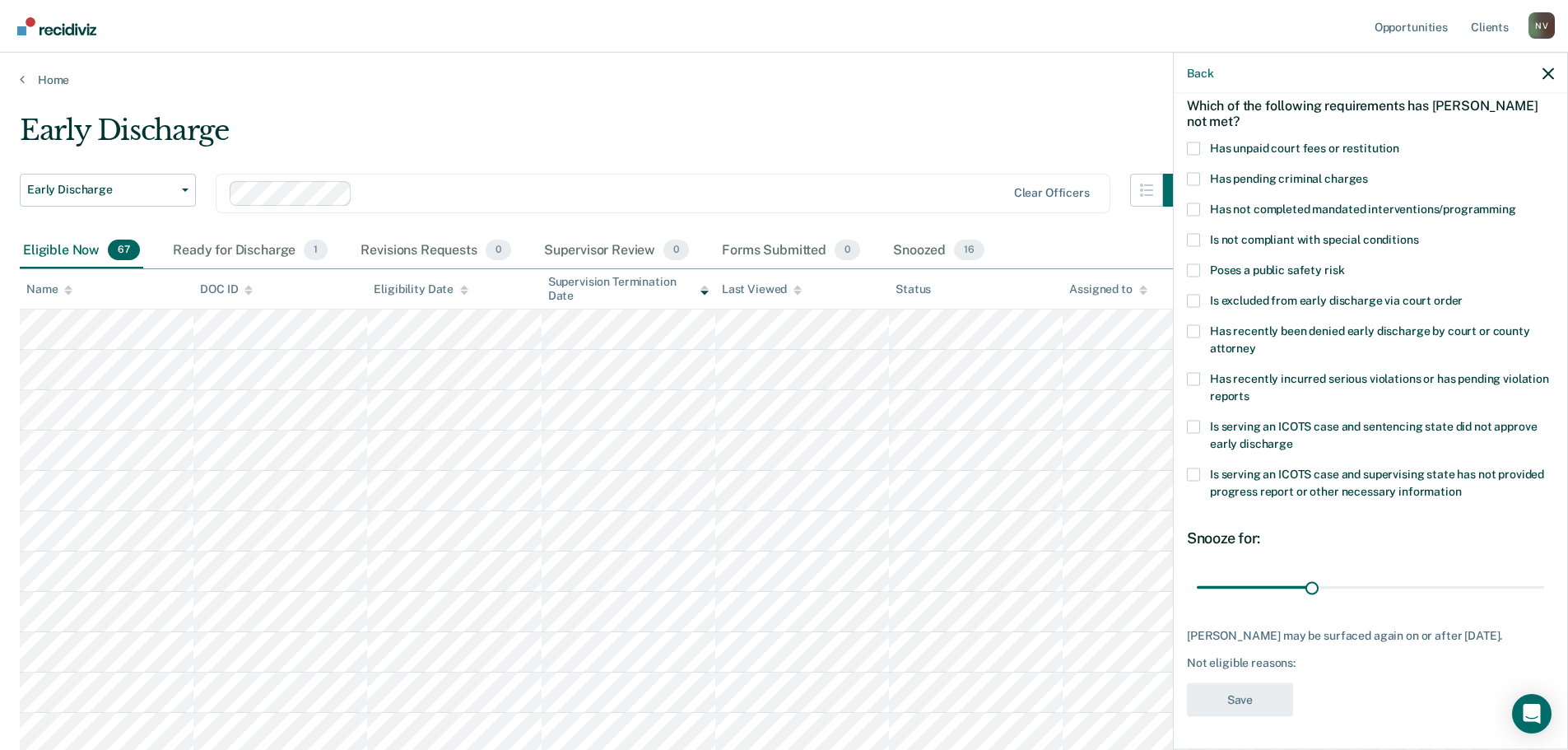
click at [1197, 468] on span at bounding box center [1193, 474] width 13 height 13
click at [1462, 485] on input "Is serving an ICOTS case and supervising state has not provided progress report…" at bounding box center [1462, 485] width 0 height 0
click at [1190, 142] on span at bounding box center [1193, 148] width 13 height 13
click at [1400, 142] on input "Has unpaid court fees or restitution" at bounding box center [1400, 142] width 0 height 0
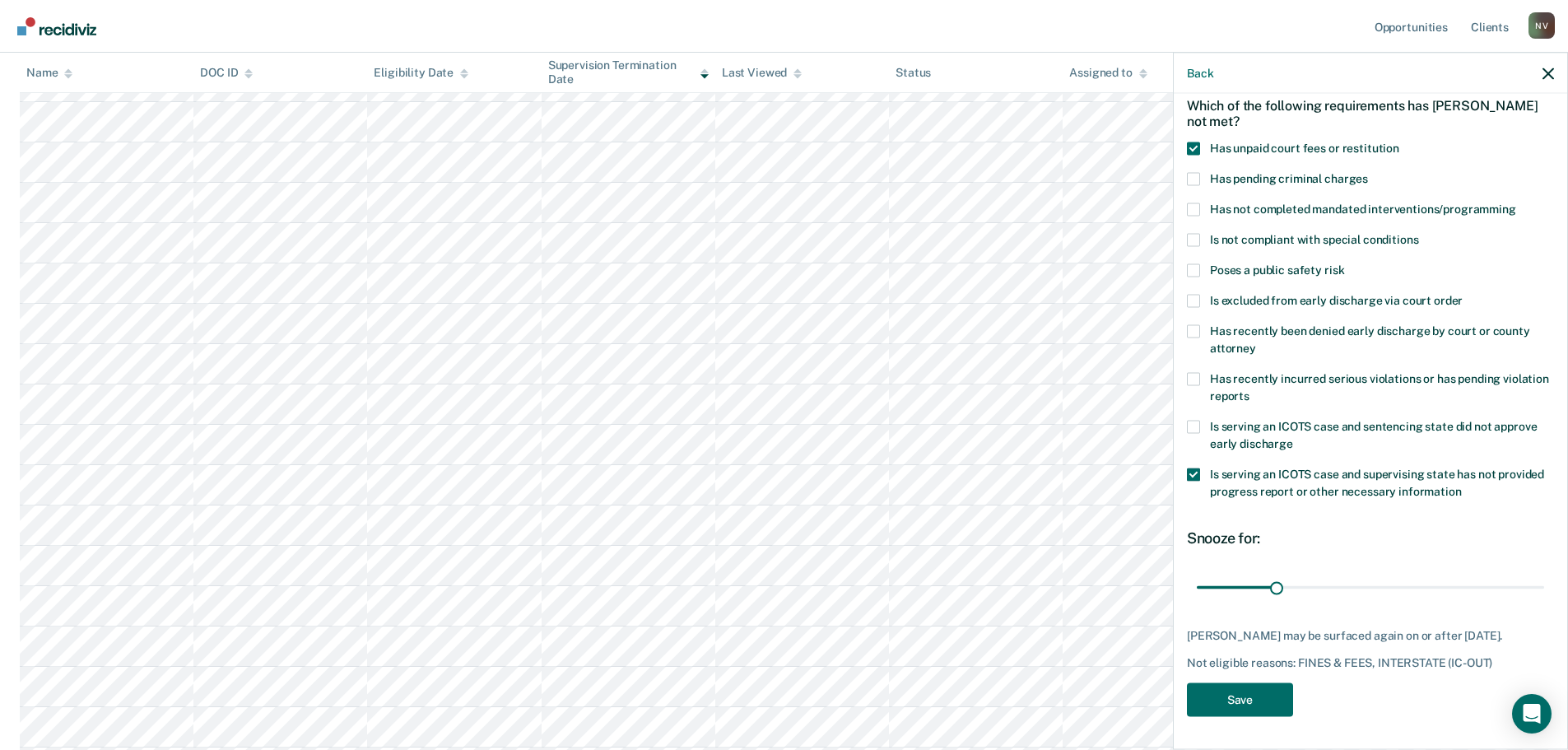
scroll to position [329, 0]
click at [1251, 693] on button "Save" at bounding box center [1240, 700] width 106 height 34
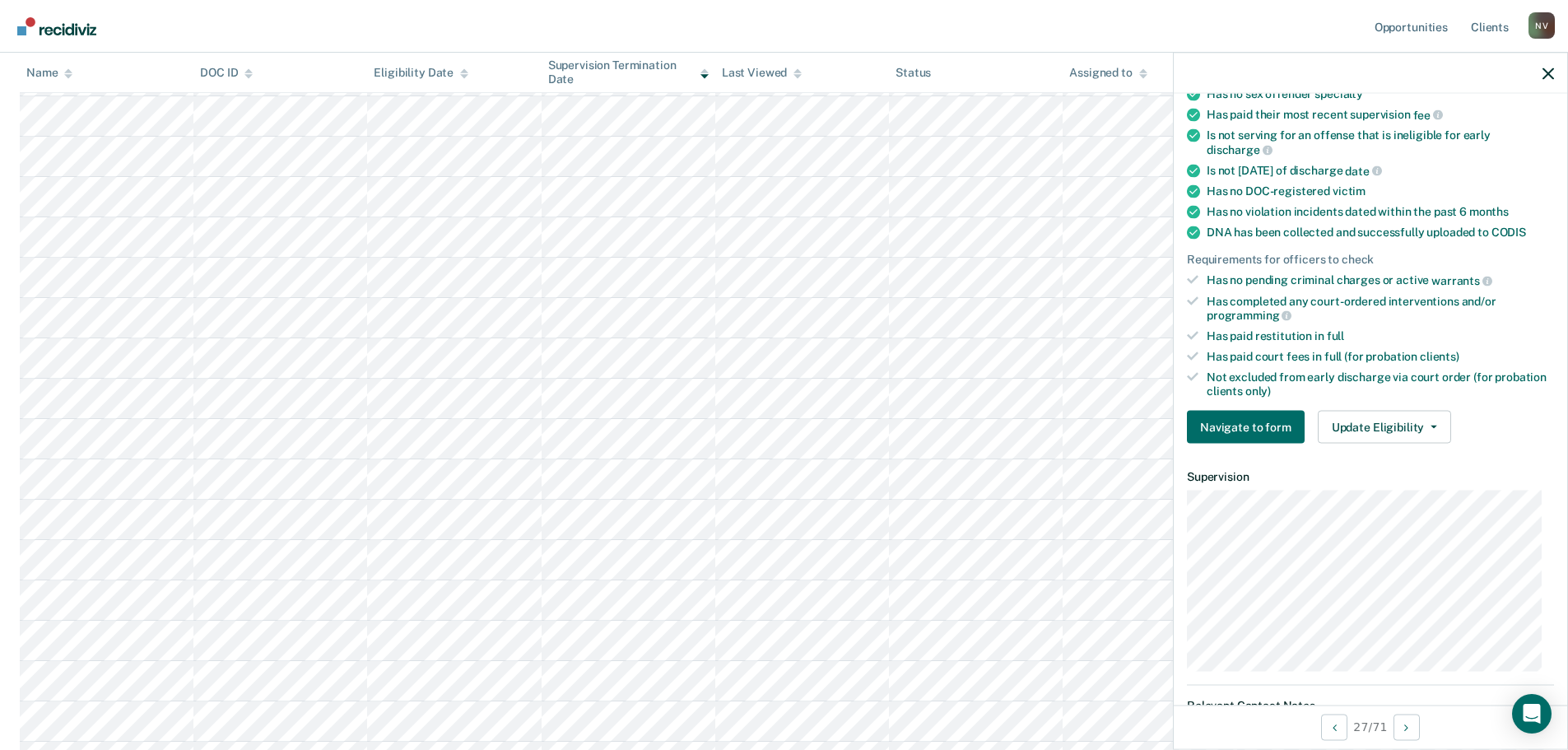
scroll to position [247, 0]
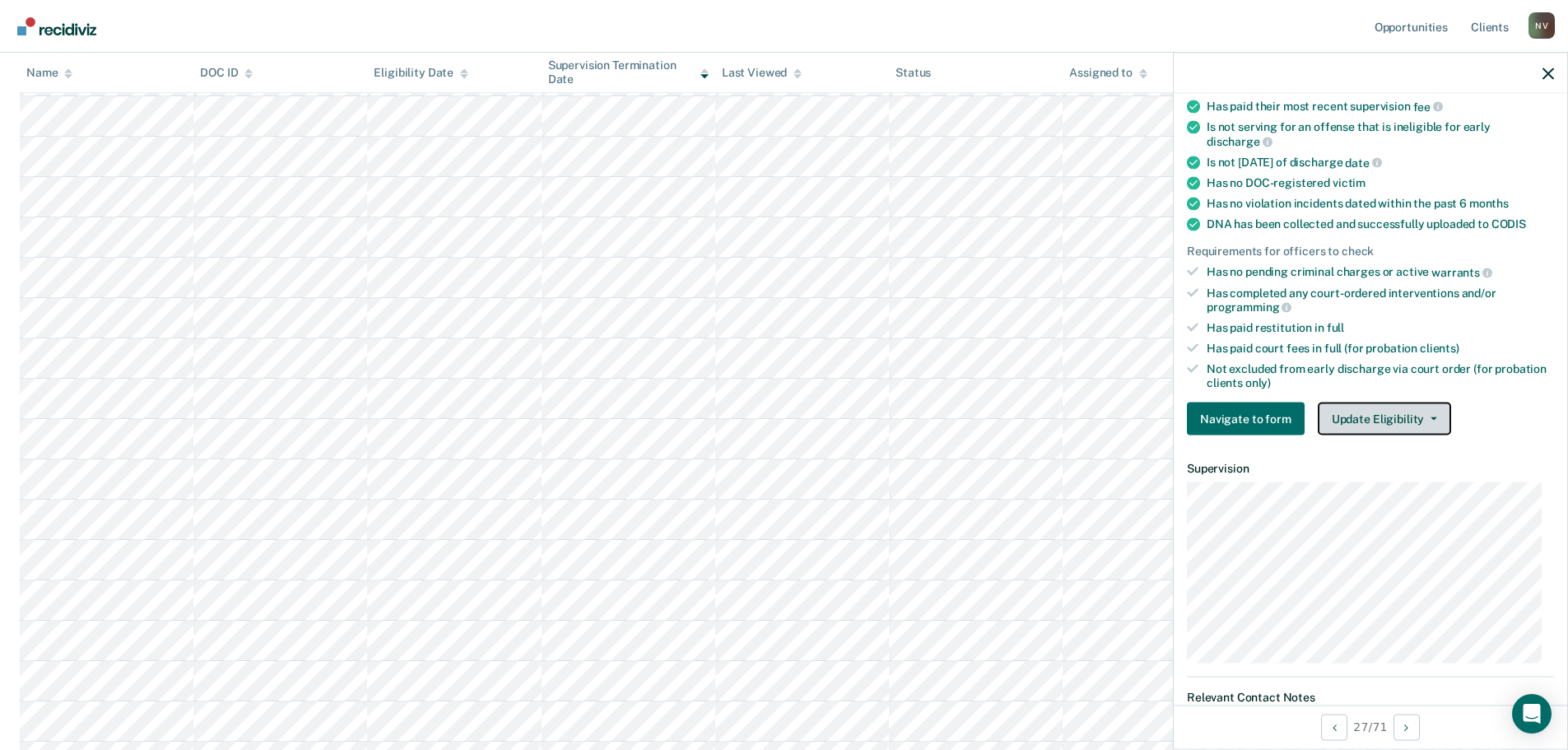
click at [1368, 417] on button "Update Eligibility" at bounding box center [1384, 419] width 133 height 33
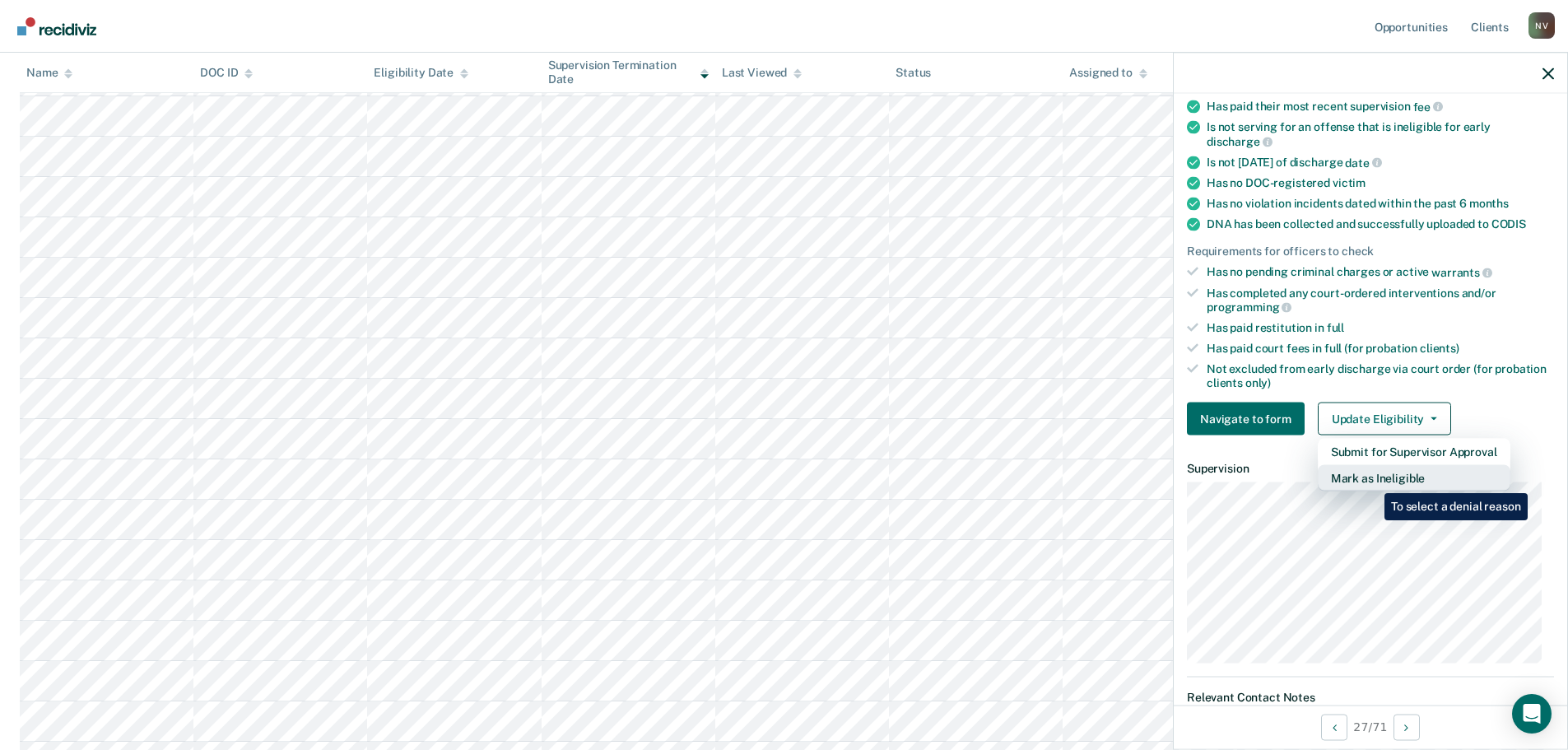
click at [1373, 481] on button "Mark as Ineligible" at bounding box center [1414, 478] width 193 height 26
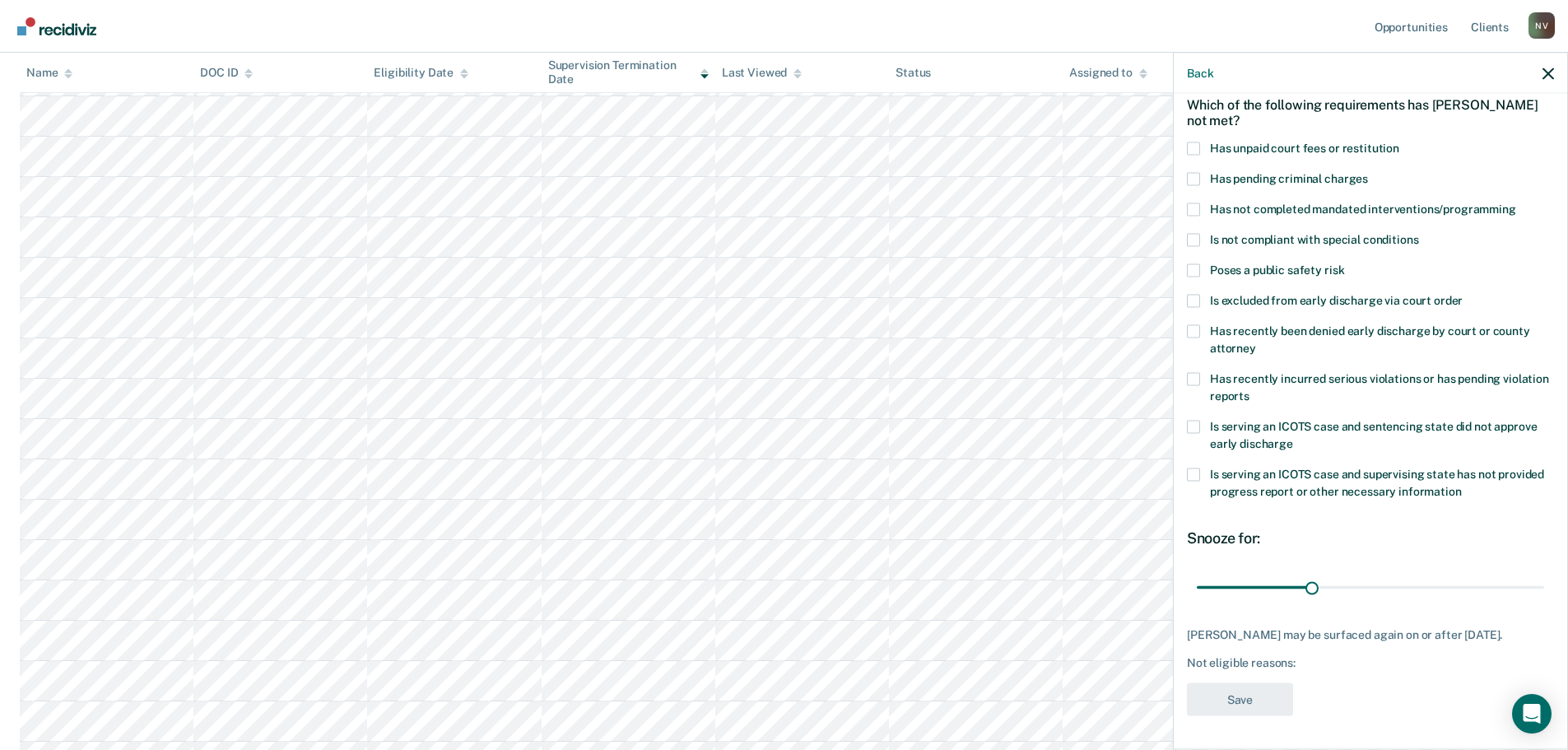
scroll to position [76, 0]
click at [1200, 212] on label "Has not completed mandated interventions/programming" at bounding box center [1371, 213] width 367 height 17
click at [1516, 204] on input "Has not completed mandated interventions/programming" at bounding box center [1516, 204] width 0 height 0
click at [1190, 480] on span at bounding box center [1193, 475] width 13 height 13
click at [1462, 486] on input "Is serving an ICOTS case and supervising state has not provided progress report…" at bounding box center [1462, 486] width 0 height 0
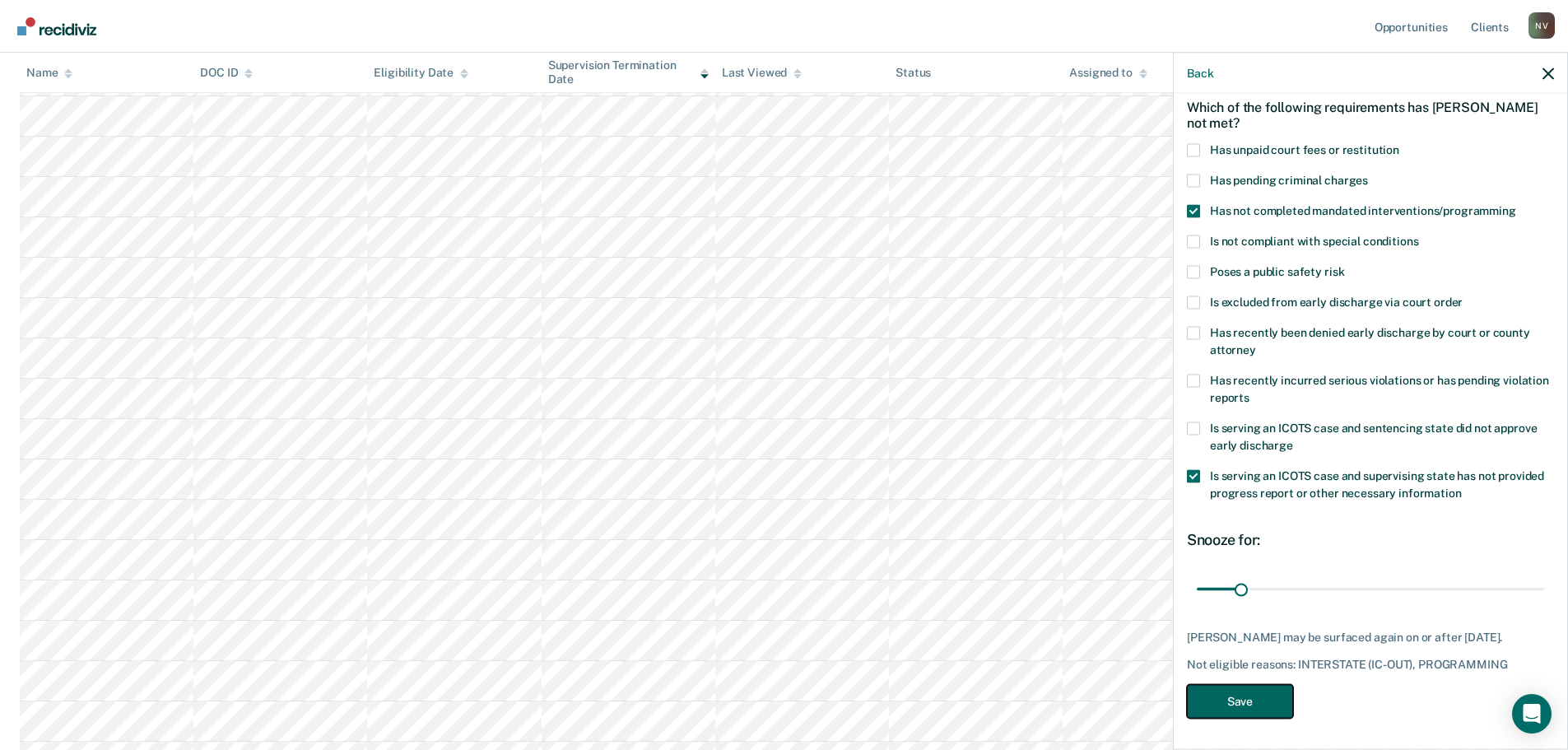
click at [1247, 699] on button "Save" at bounding box center [1240, 702] width 106 height 34
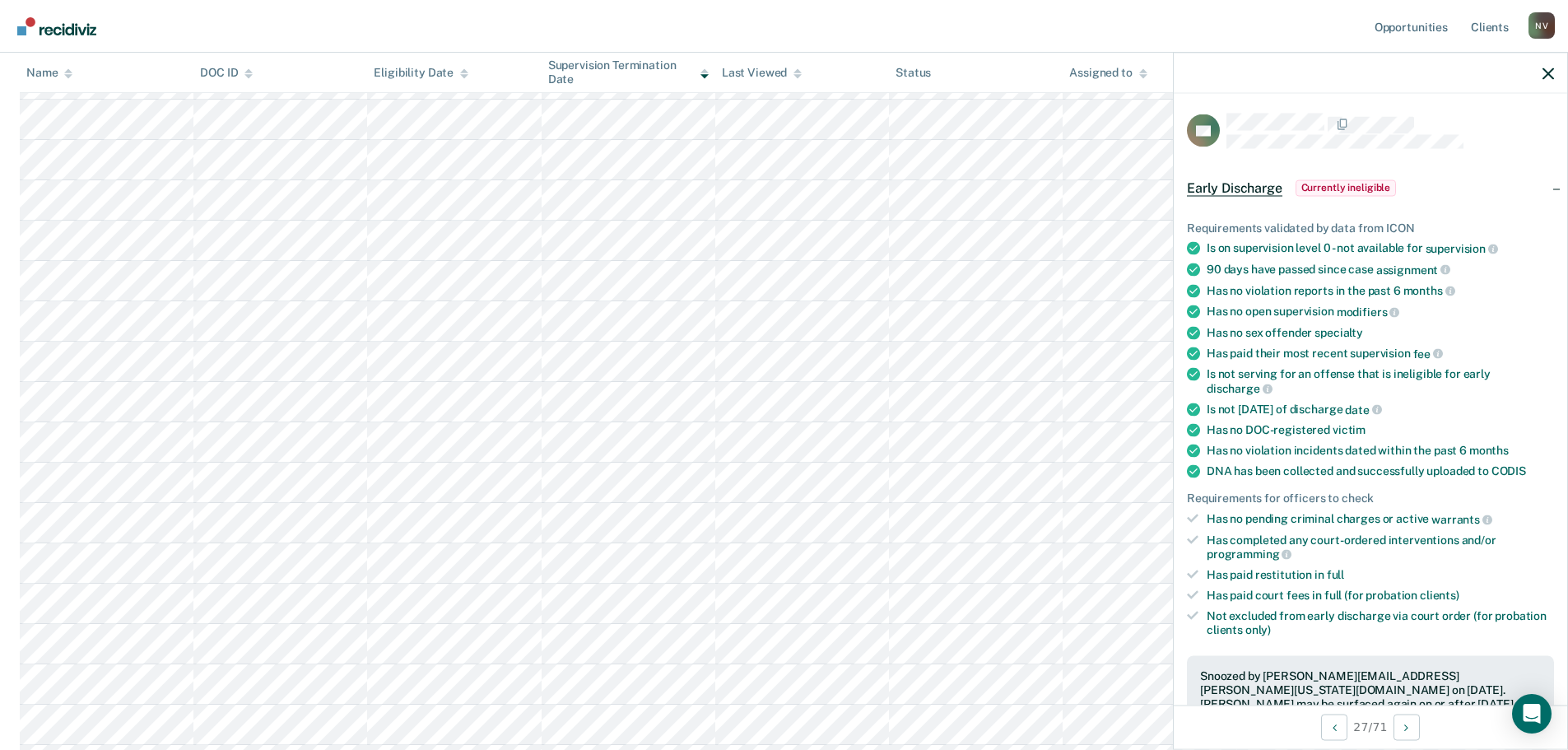
scroll to position [948, 0]
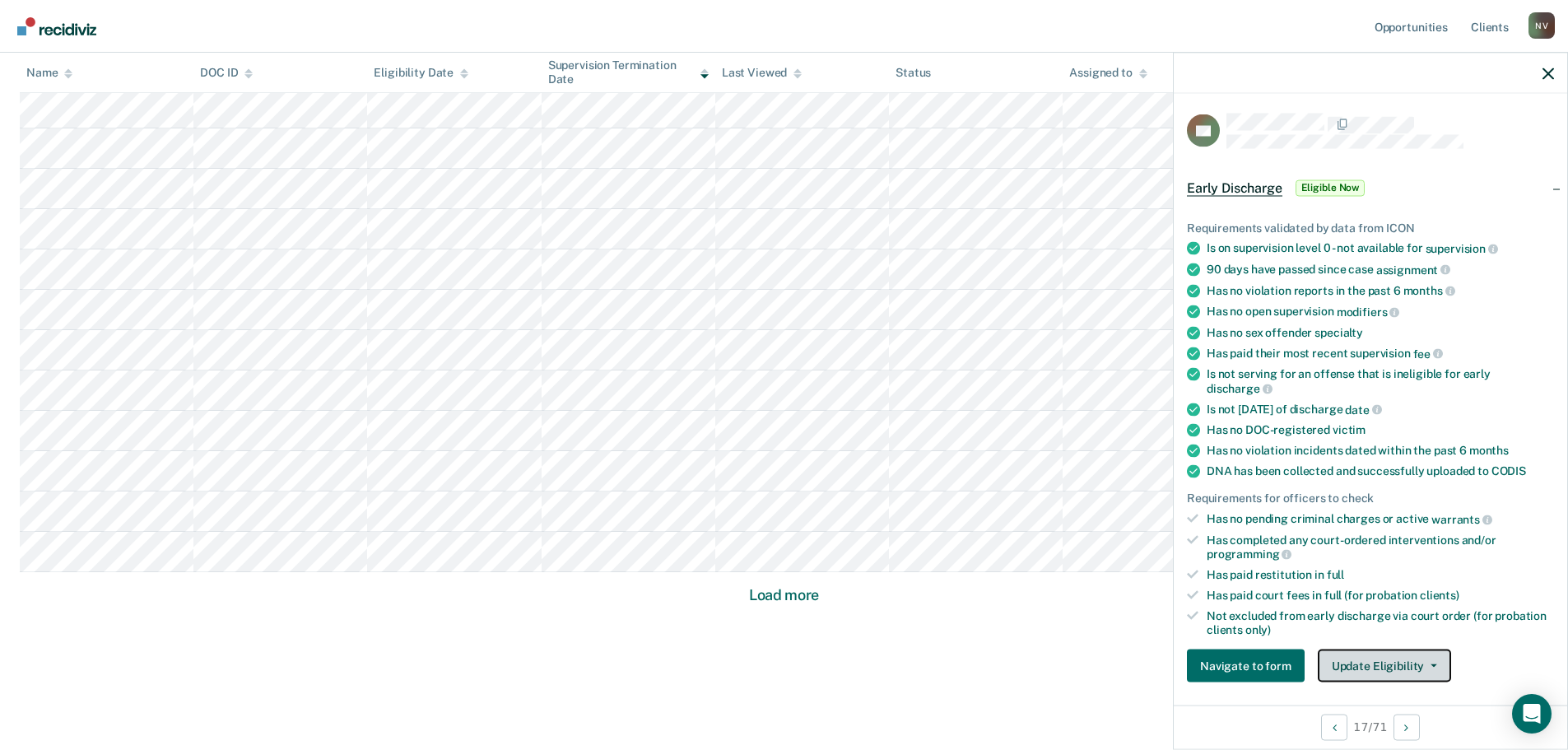
click at [1356, 670] on button "Update Eligibility" at bounding box center [1384, 666] width 133 height 33
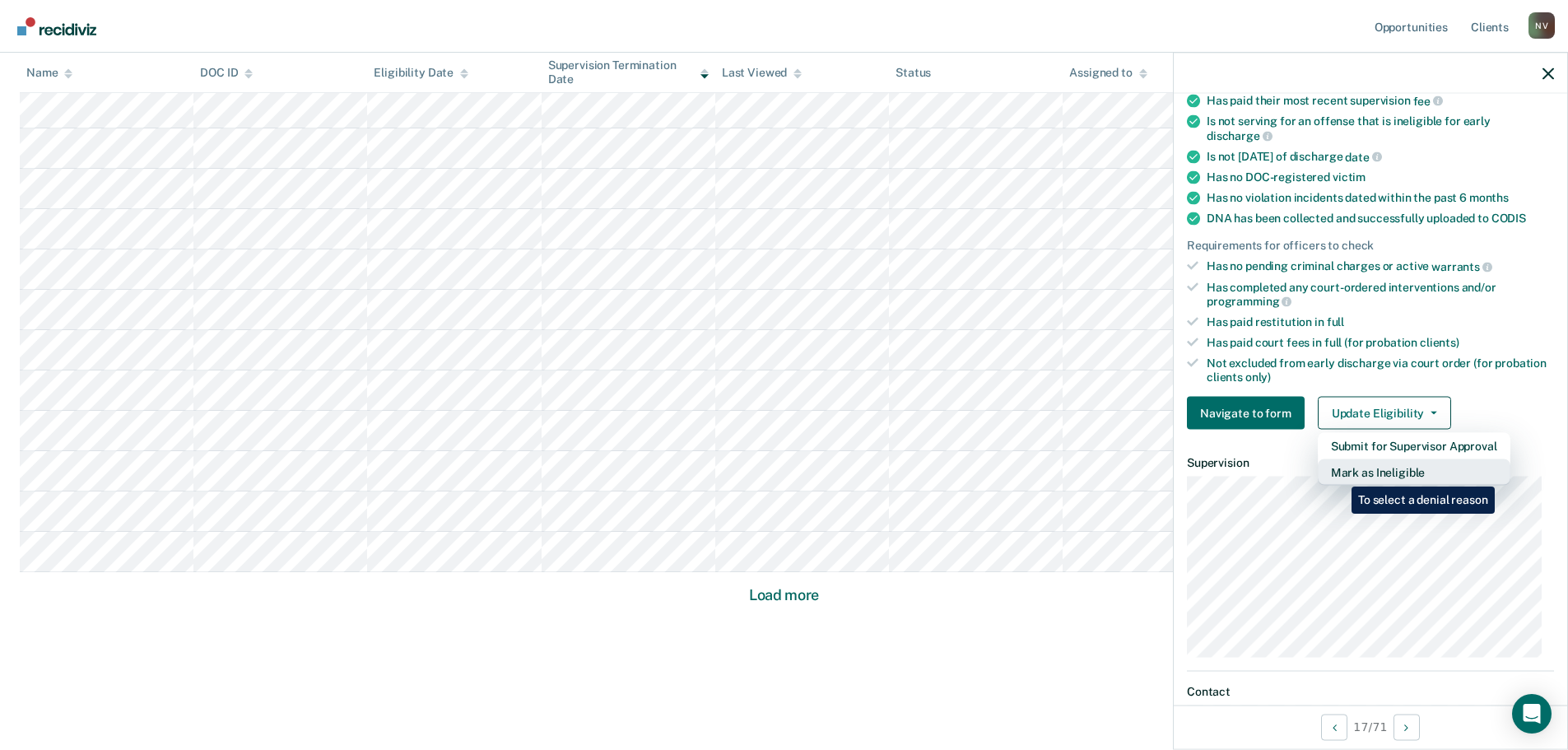
click at [1339, 474] on button "Mark as Ineligible" at bounding box center [1414, 472] width 193 height 26
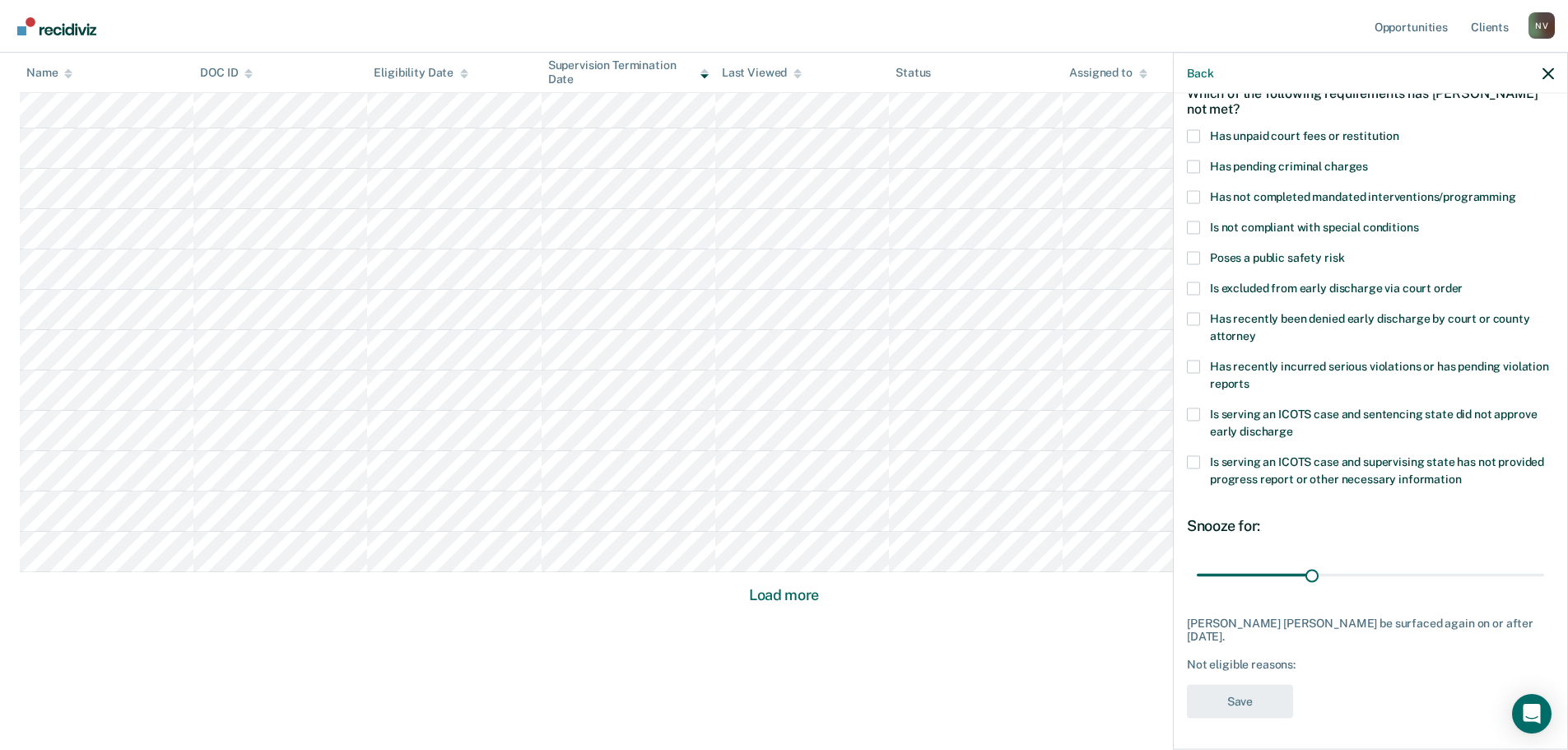
click at [1298, 141] on label "Has unpaid court fees or restitution" at bounding box center [1371, 138] width 367 height 17
click at [1400, 129] on input "Has unpaid court fees or restitution" at bounding box center [1400, 129] width 0 height 0
click at [1188, 460] on span at bounding box center [1193, 462] width 13 height 13
click at [1462, 473] on input "Is serving an ICOTS case and supervising state has not provided progress report…" at bounding box center [1462, 473] width 0 height 0
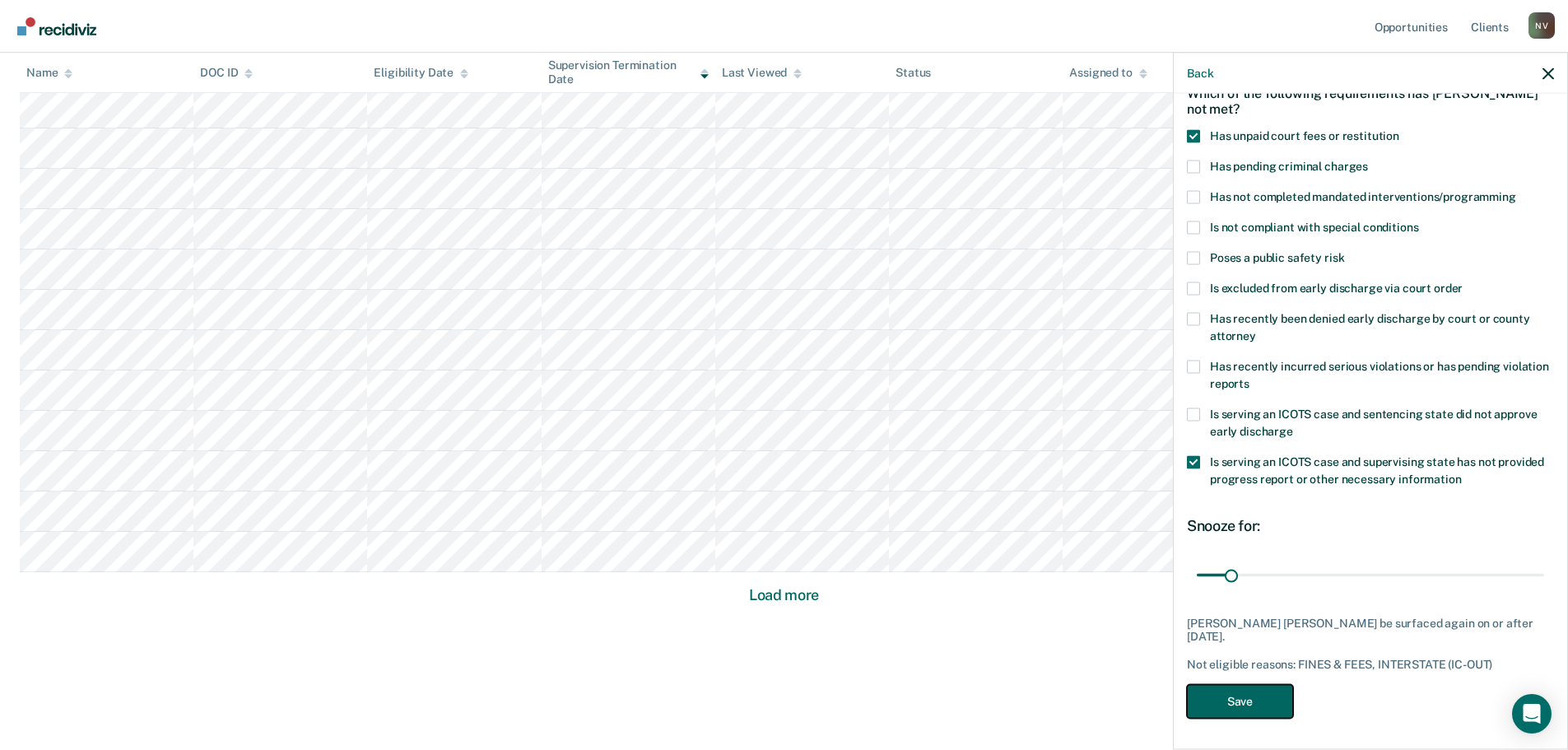
click at [1280, 698] on button "Save" at bounding box center [1240, 702] width 106 height 34
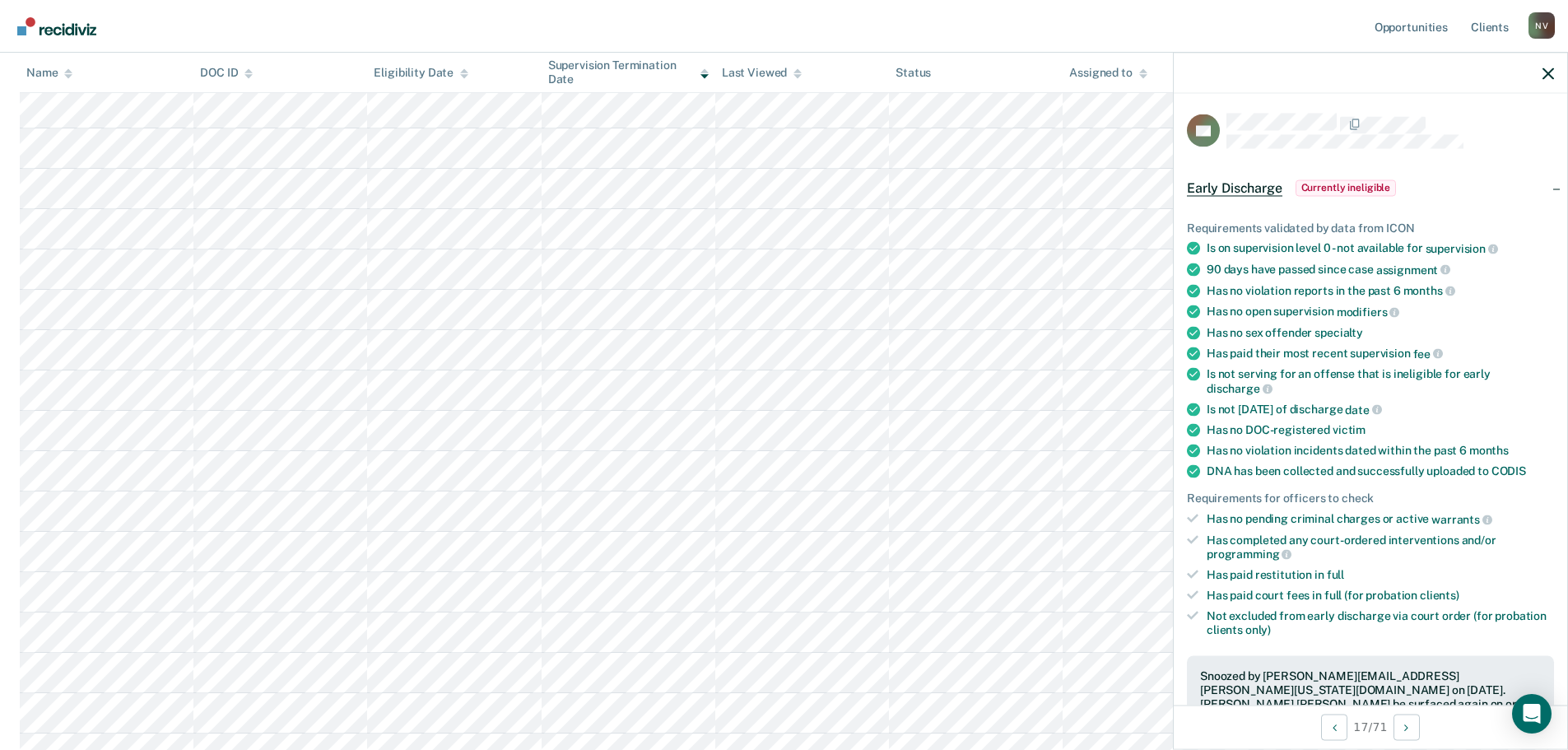
scroll to position [948, 0]
